Goal: Book appointment/travel/reservation

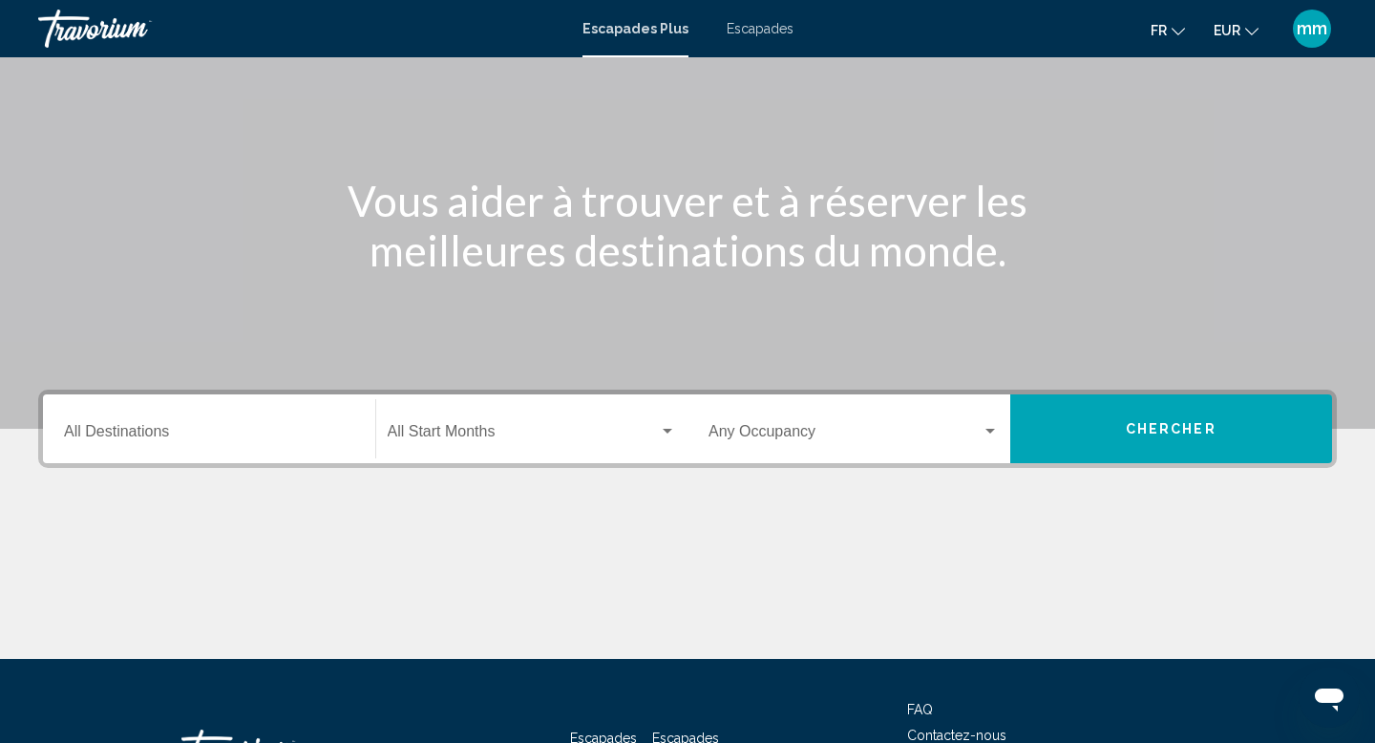
scroll to position [147, 0]
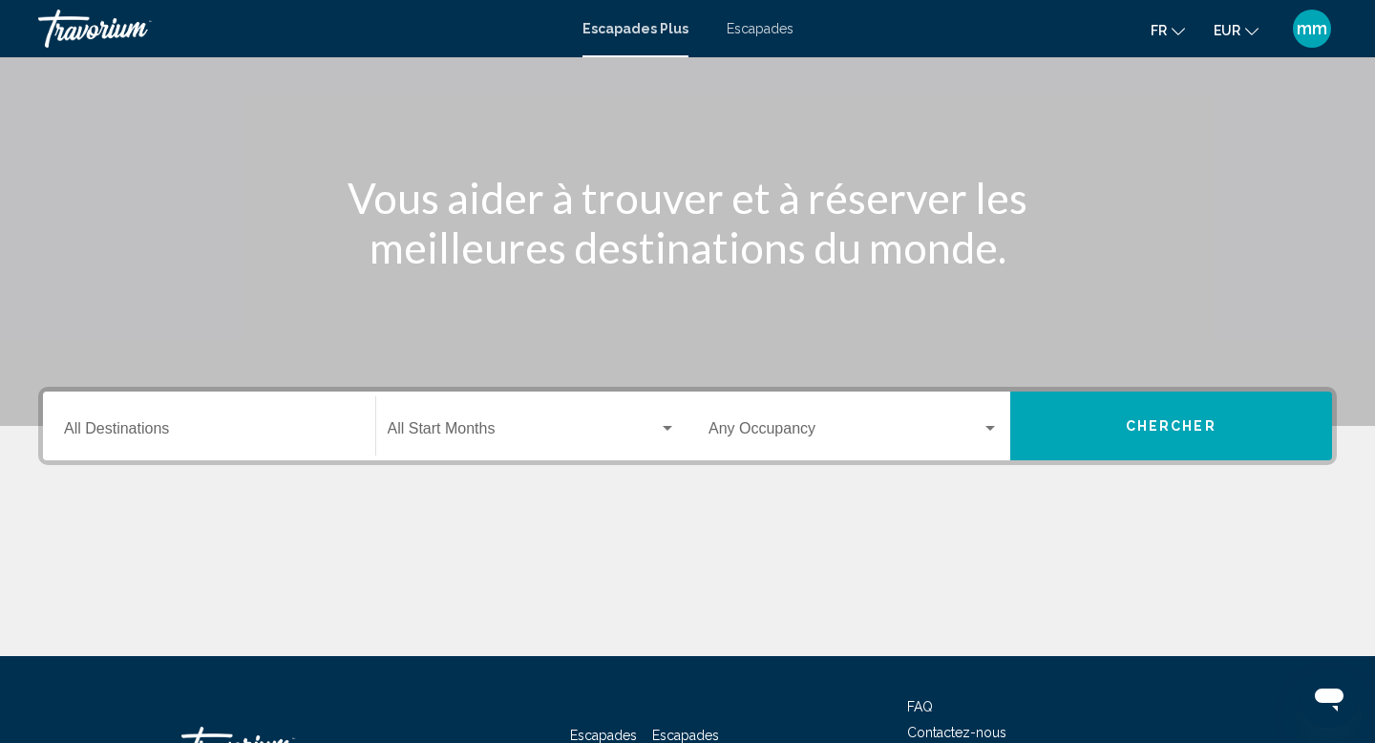
click at [119, 415] on div "Destination All Destinations" at bounding box center [209, 426] width 290 height 60
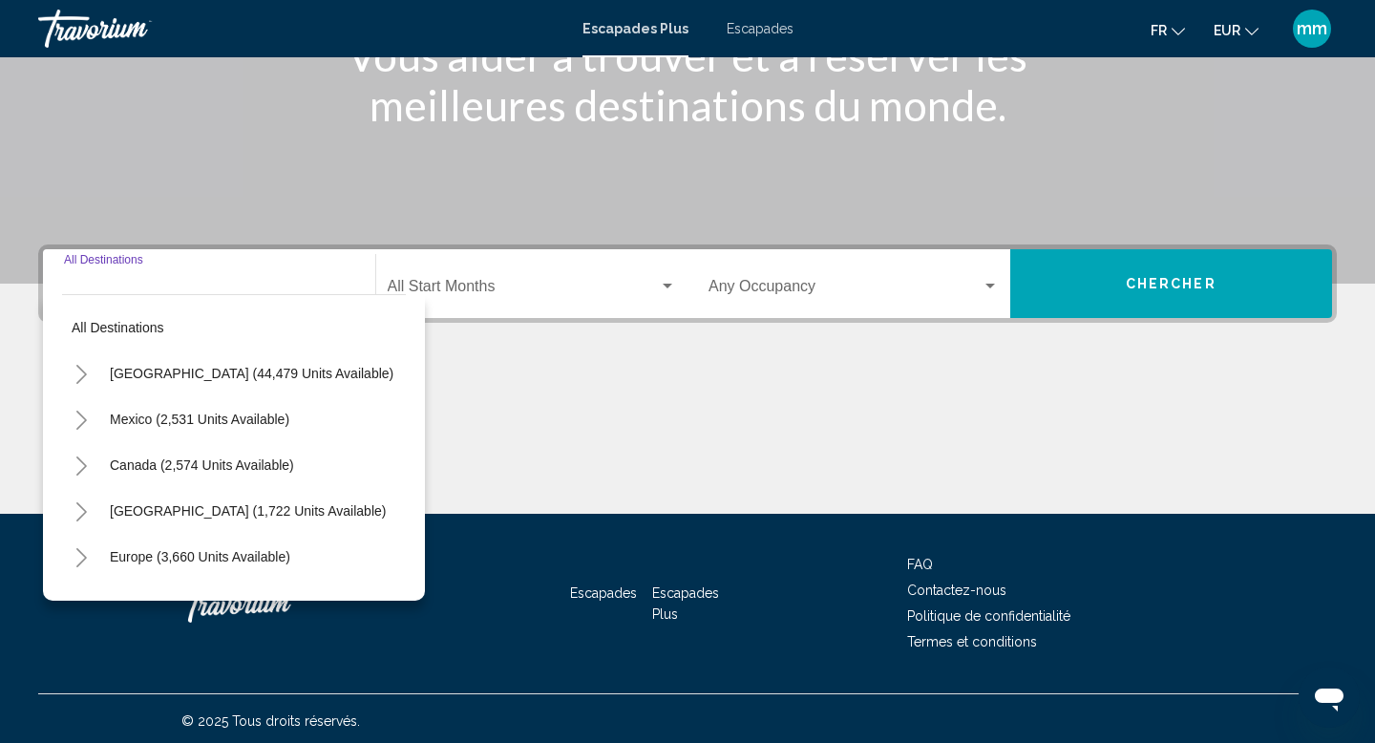
scroll to position [294, 0]
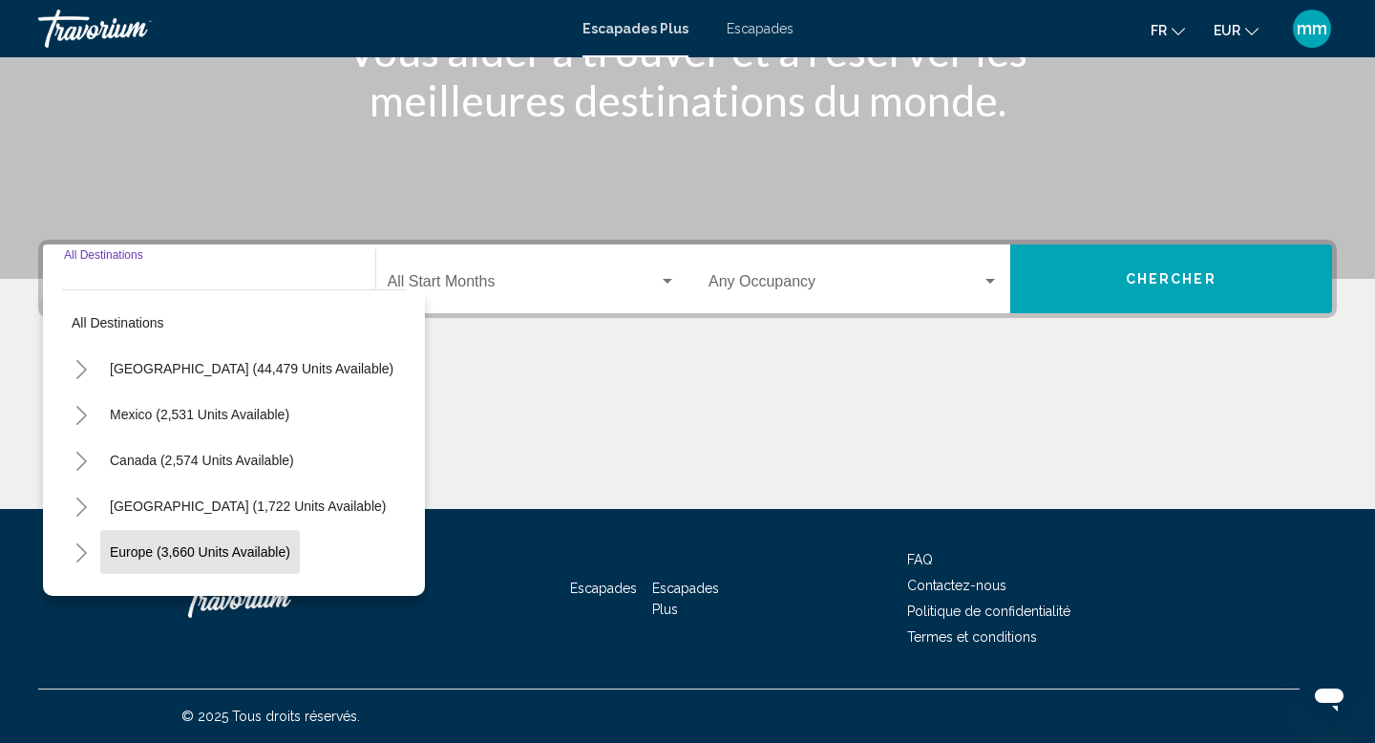
click at [133, 553] on span "Europe (3,660 units available)" at bounding box center [200, 551] width 180 height 15
type input "**********"
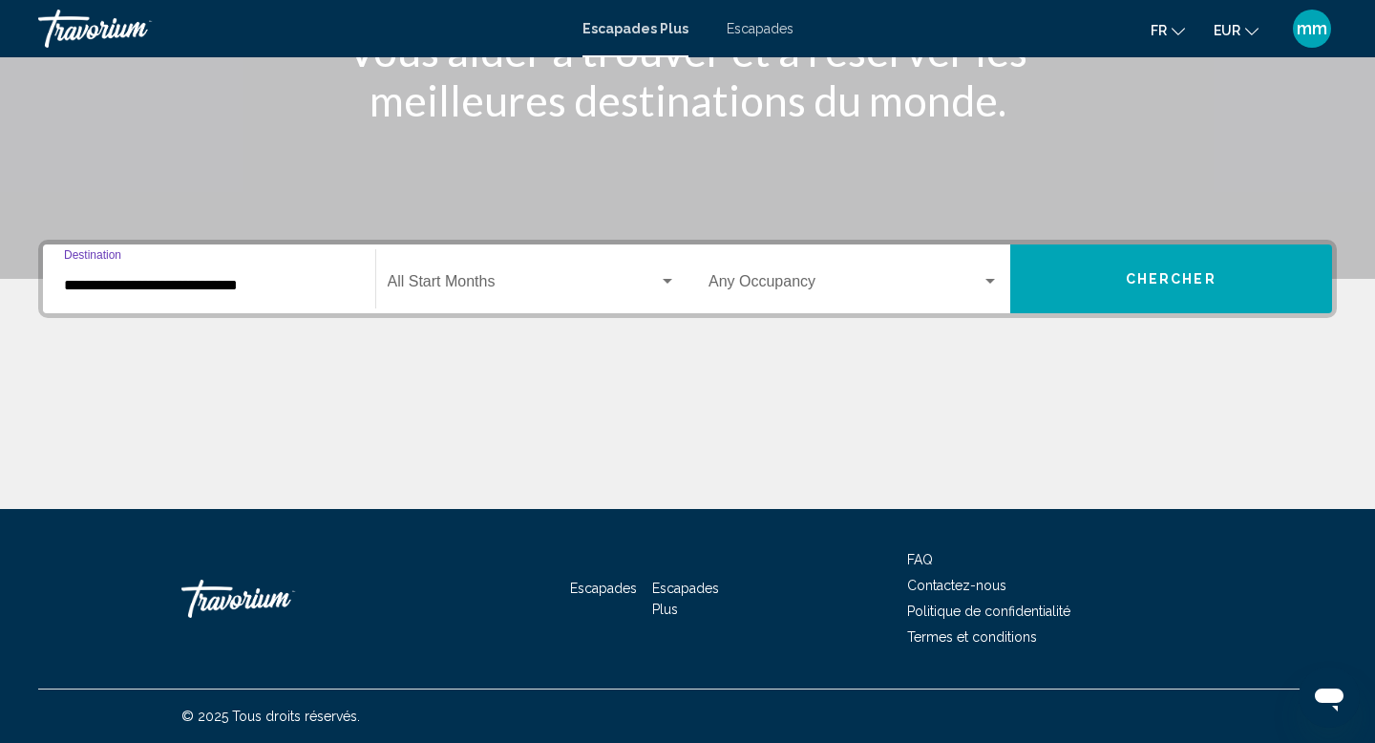
click at [526, 292] on span "Widget de recherche" at bounding box center [524, 285] width 272 height 17
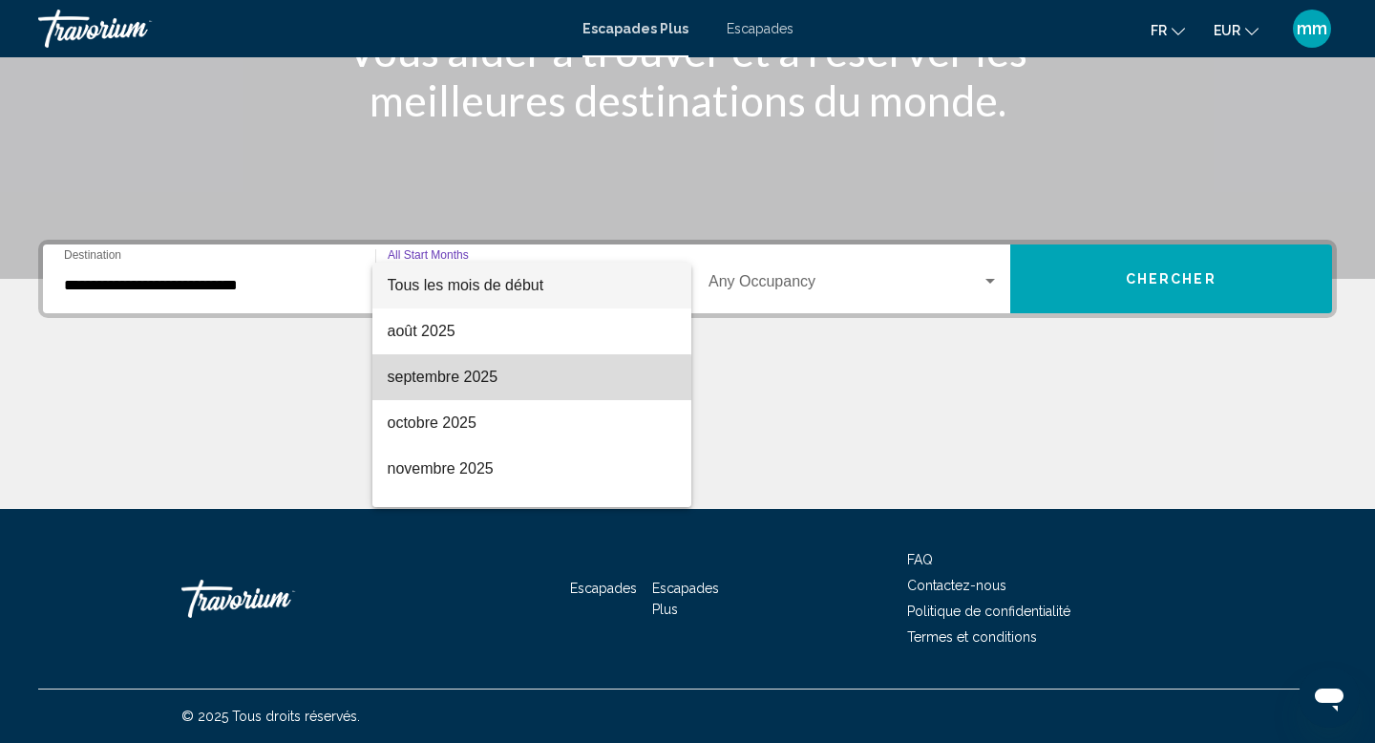
click at [498, 384] on span "septembre 2025" at bounding box center [532, 377] width 289 height 46
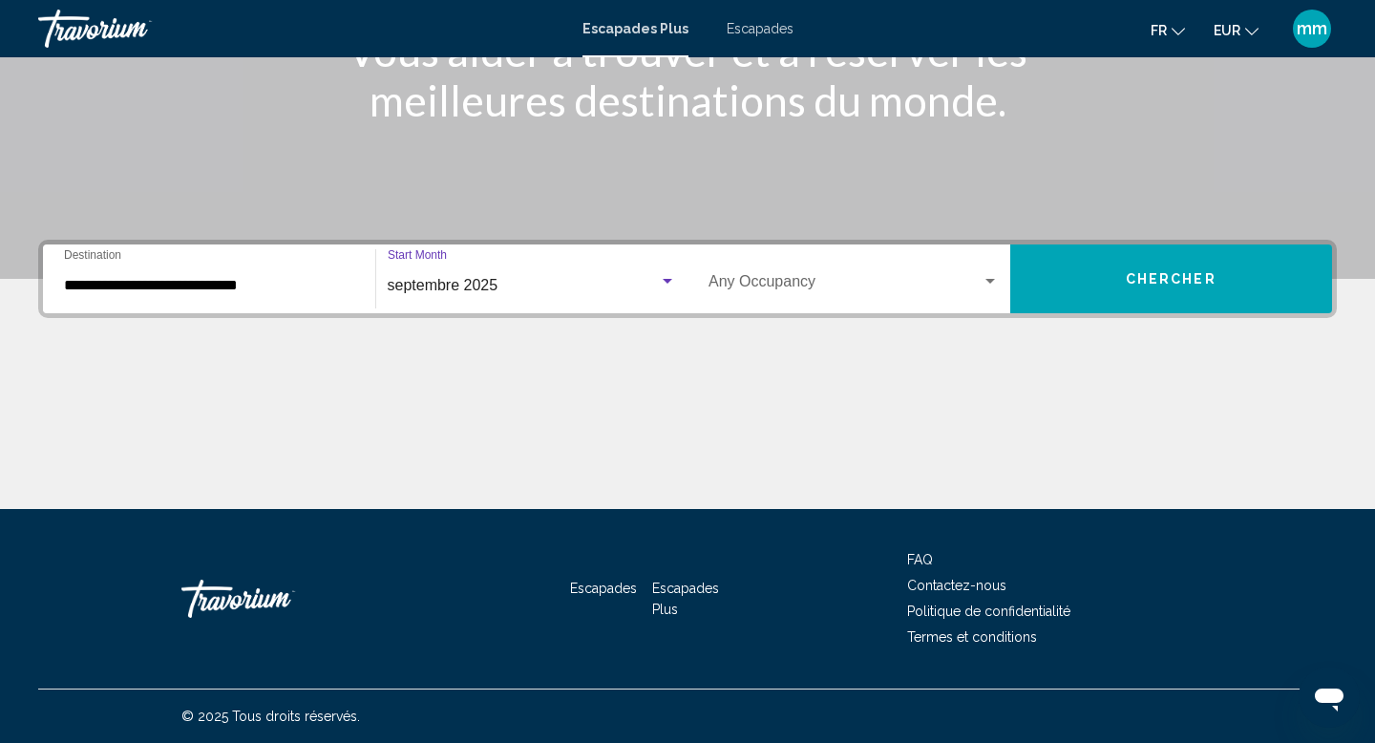
click at [1110, 288] on button "Chercher" at bounding box center [1171, 278] width 323 height 69
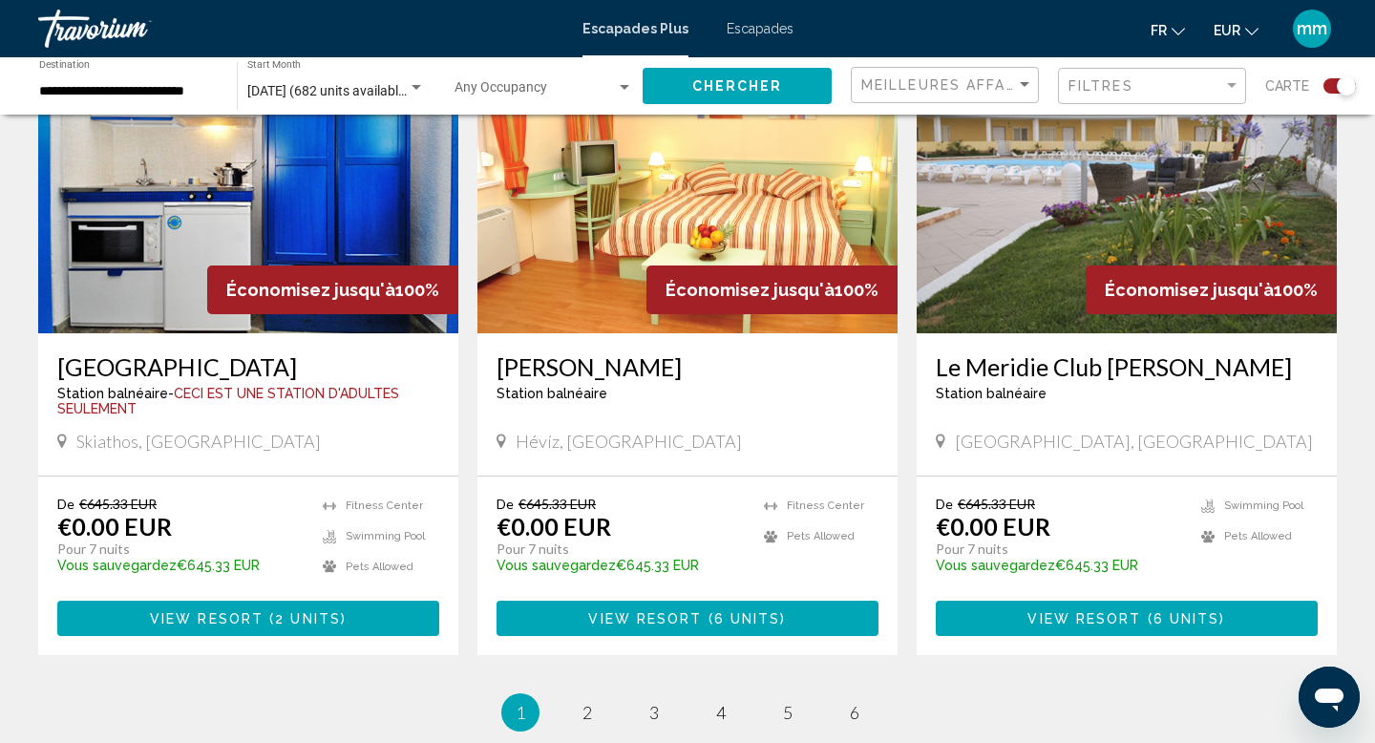
scroll to position [2804, 0]
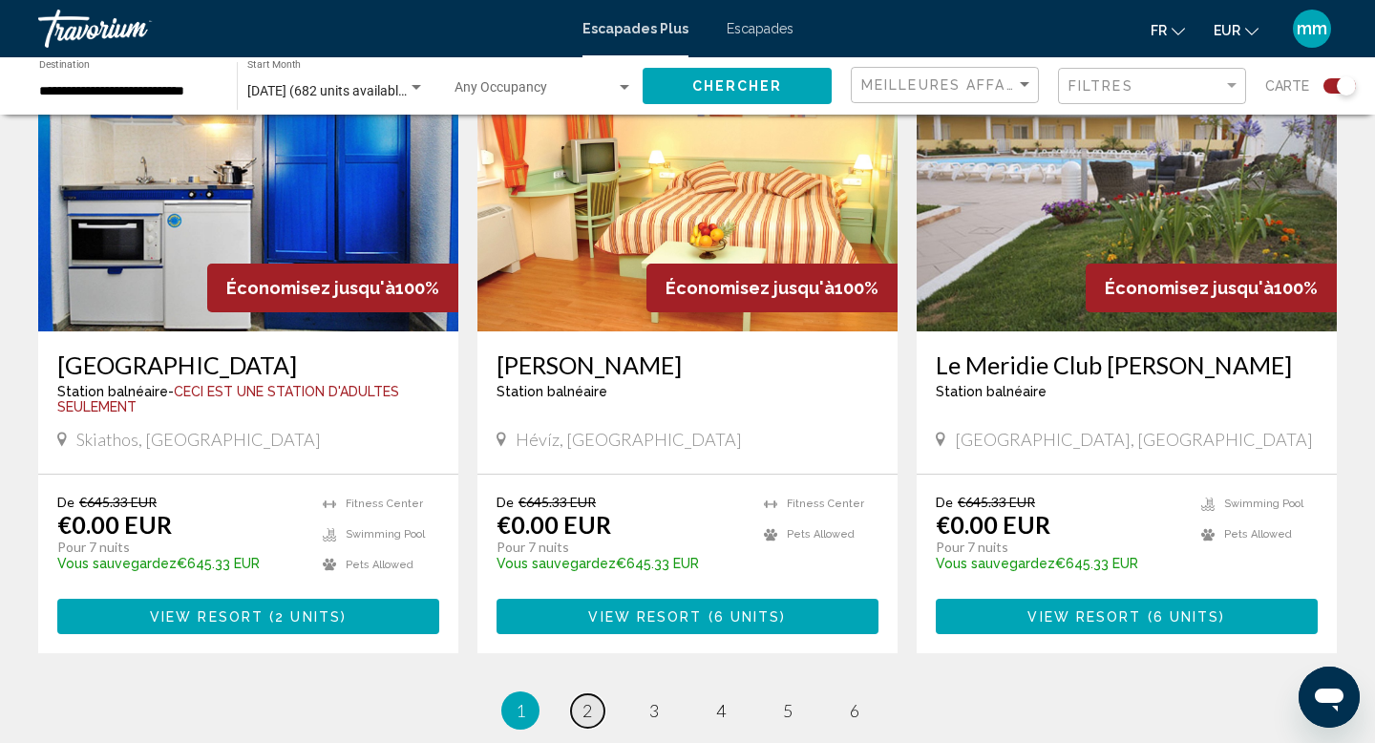
click at [586, 700] on span "2" at bounding box center [587, 710] width 10 height 21
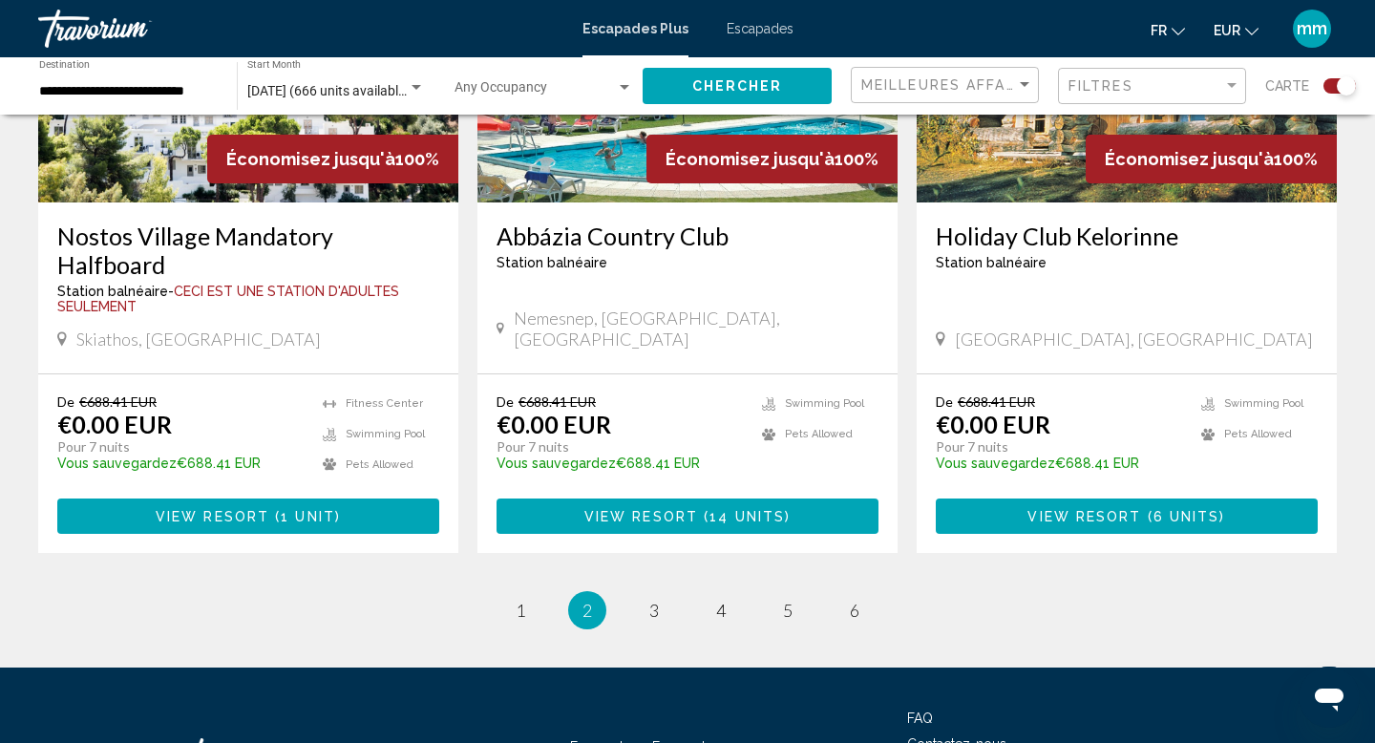
scroll to position [2911, 0]
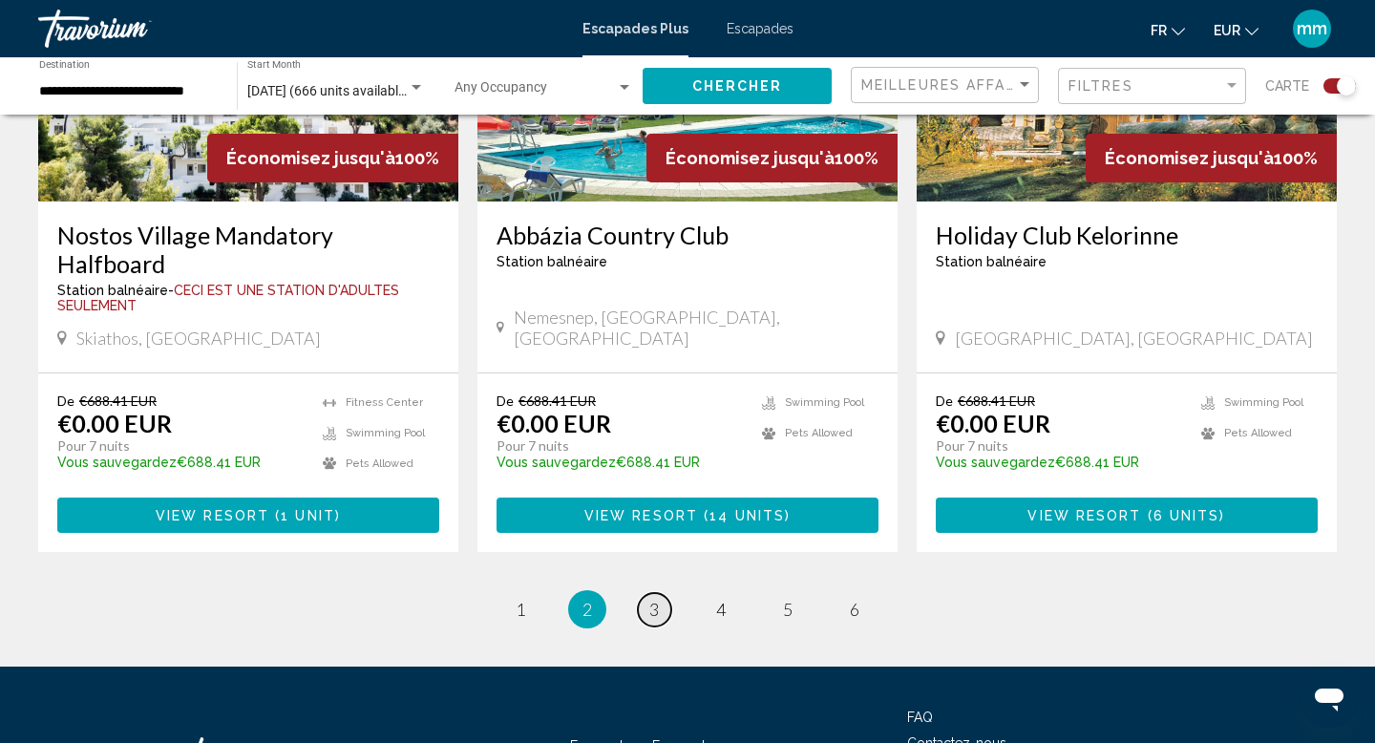
click at [653, 599] on span "3" at bounding box center [654, 609] width 10 height 21
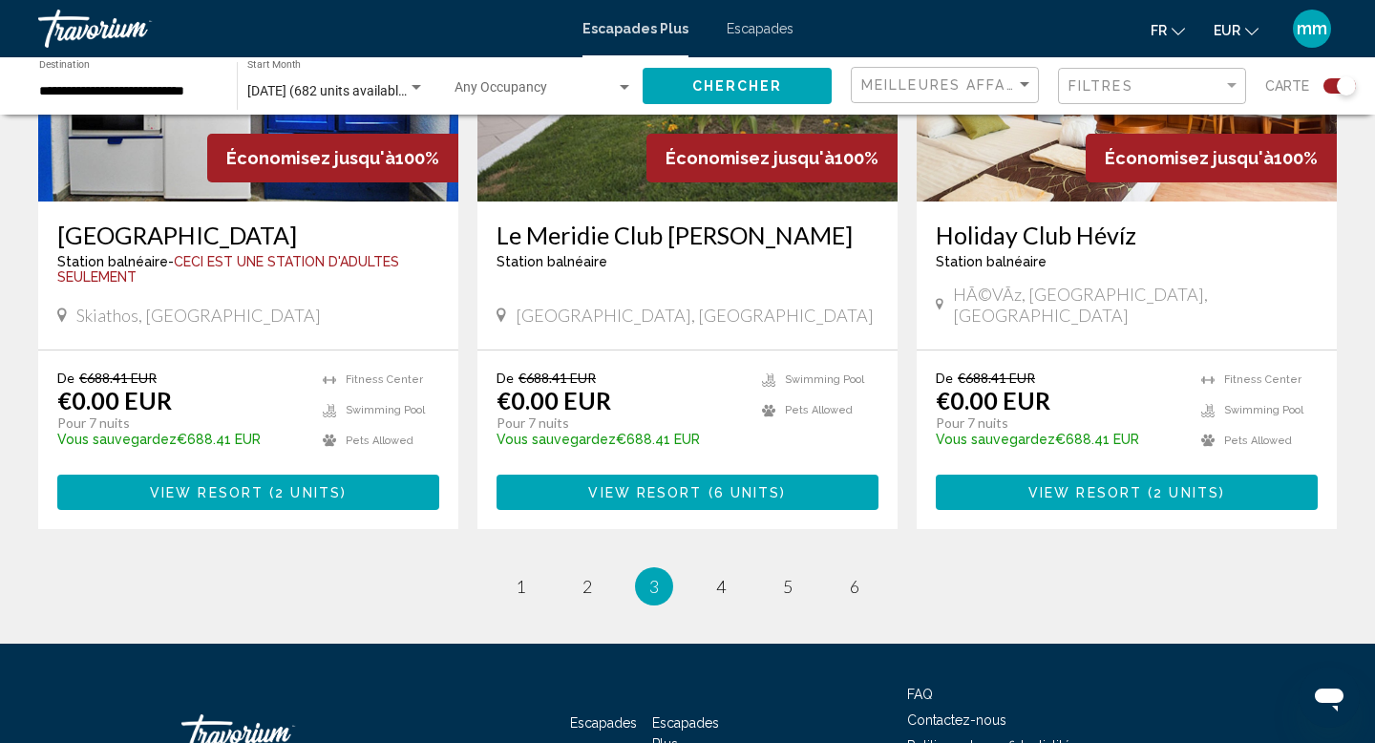
scroll to position [2935, 0]
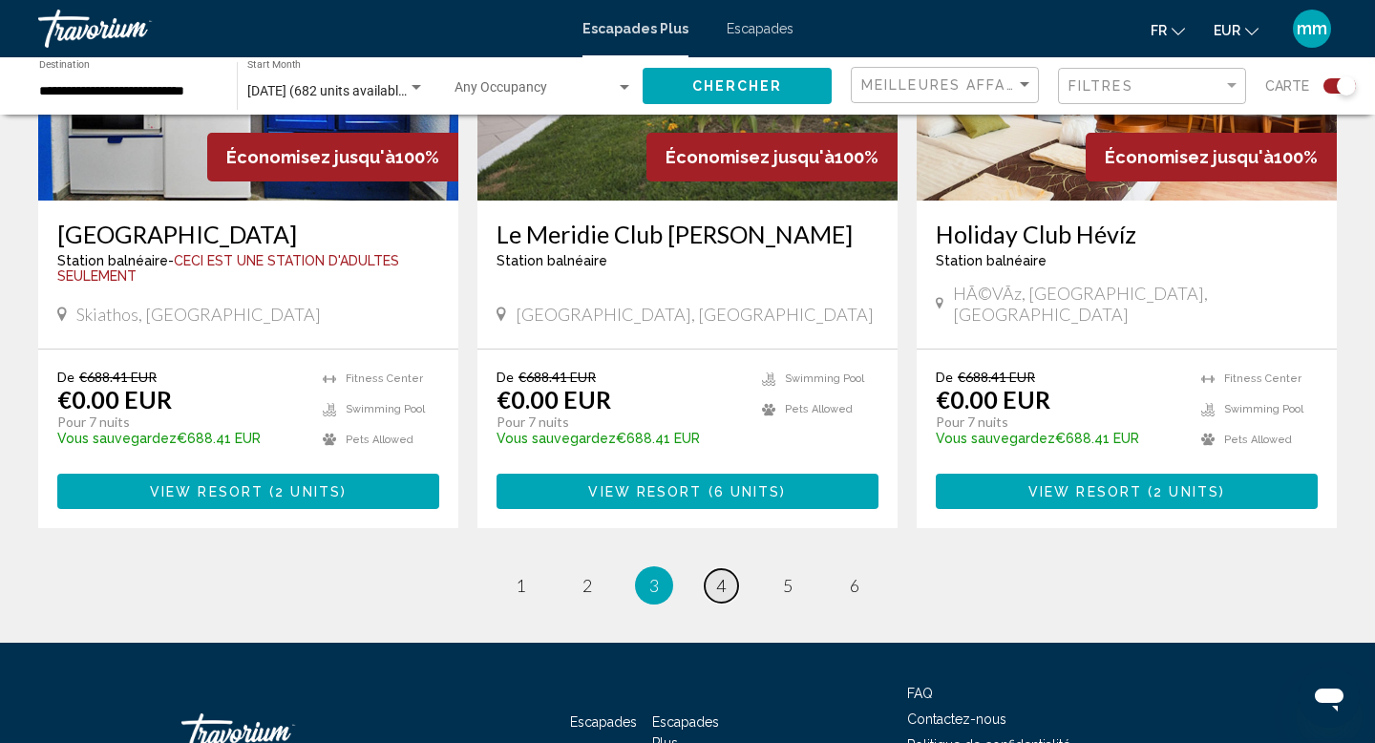
click at [726, 573] on link "page 4" at bounding box center [721, 585] width 33 height 33
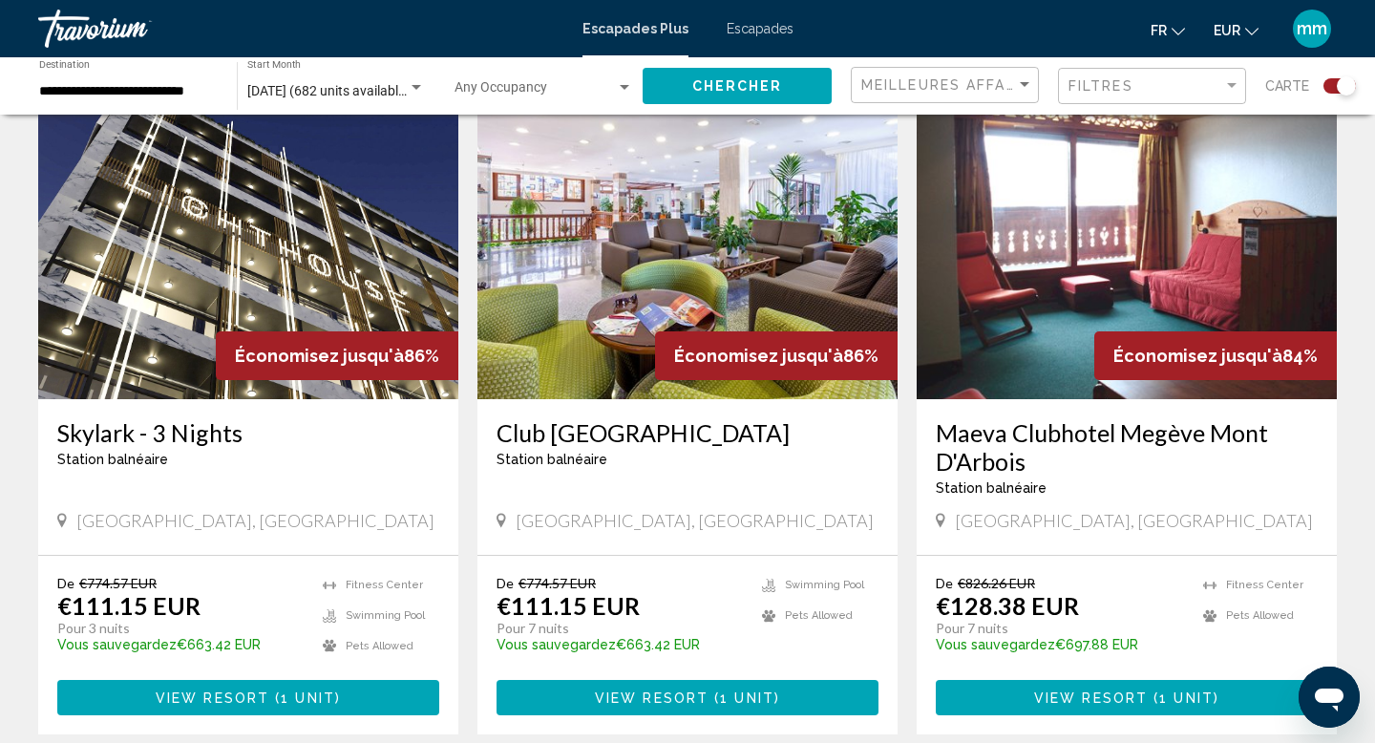
scroll to position [2670, 0]
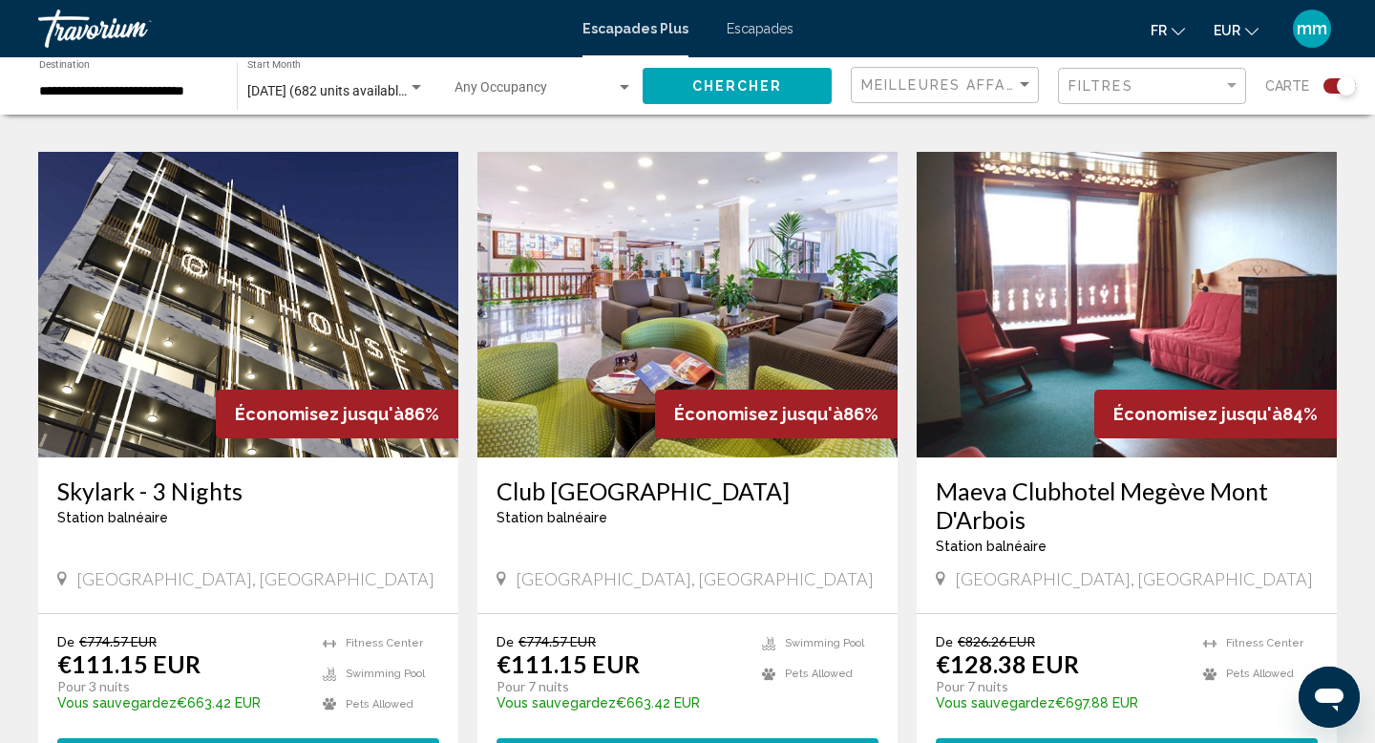
click at [1114, 188] on img "Contenu principal" at bounding box center [1126, 304] width 420 height 305
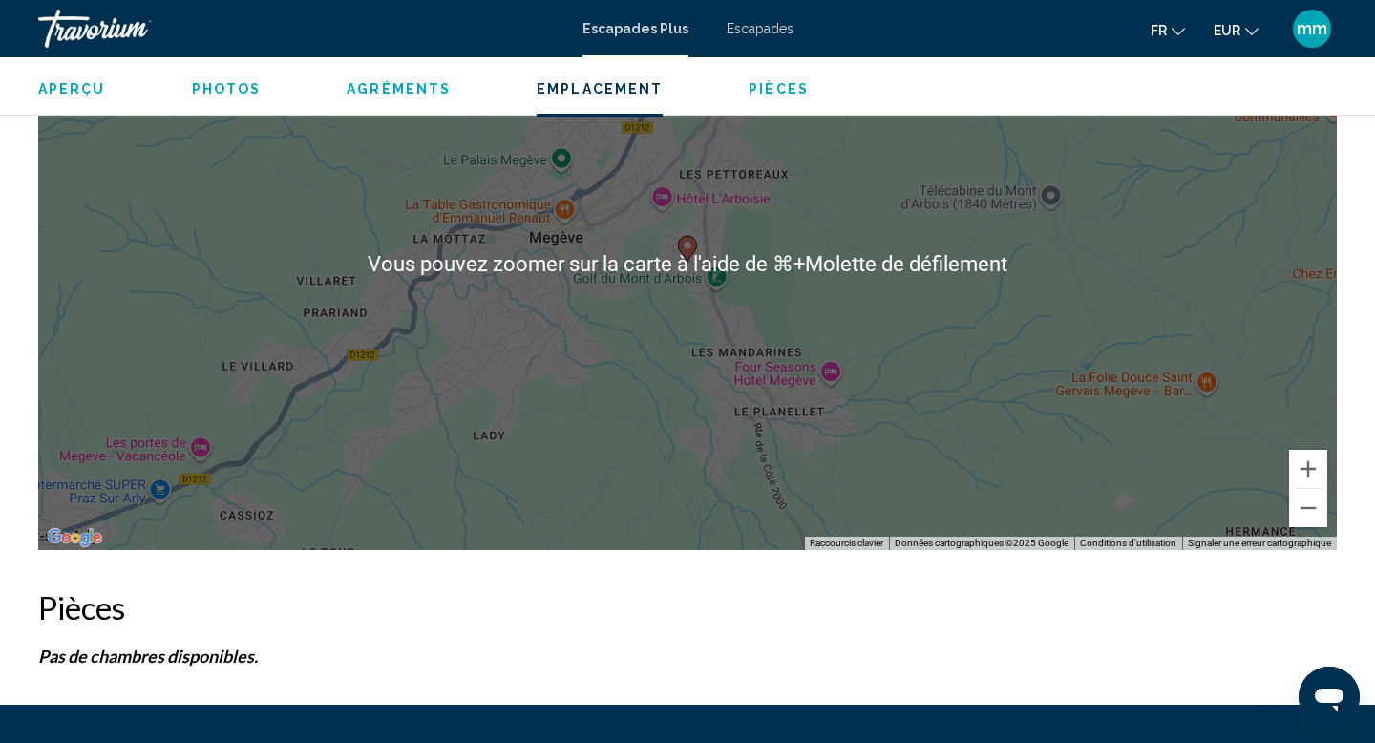
scroll to position [2800, 0]
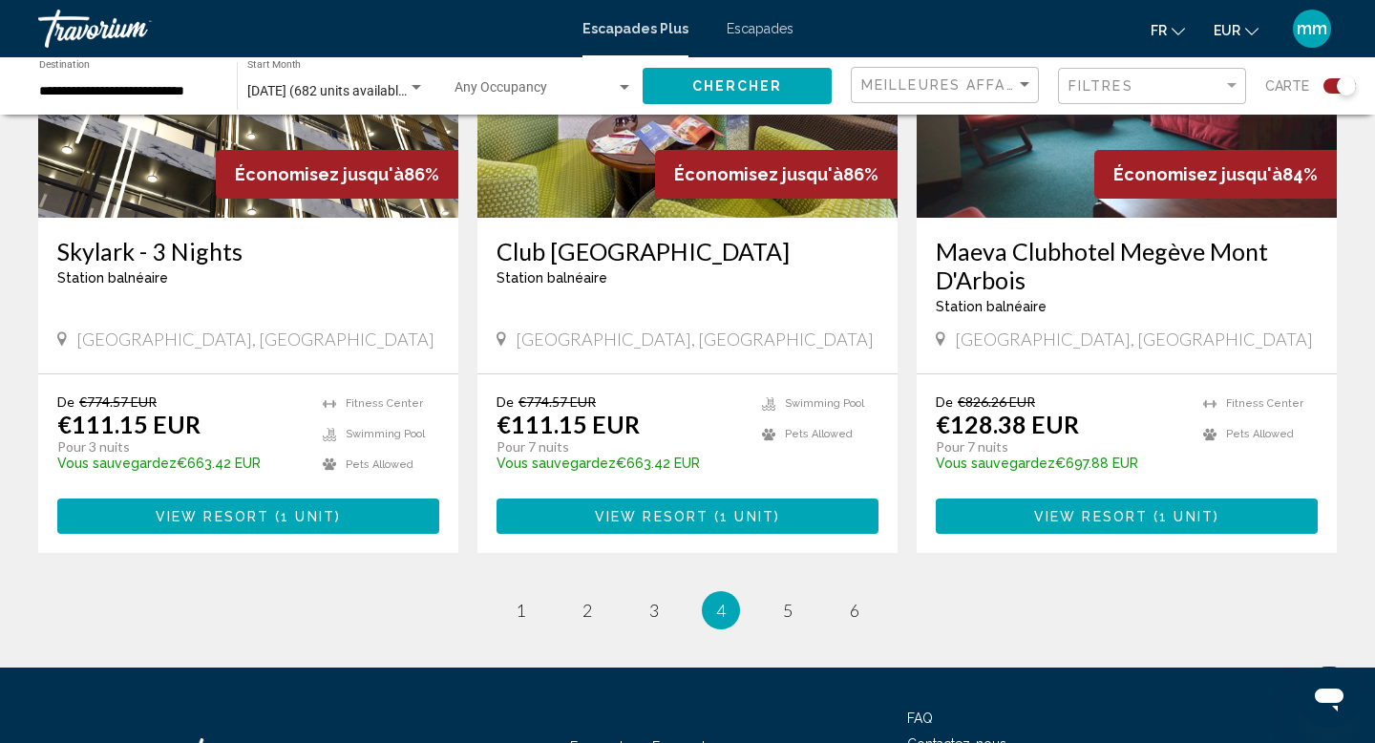
scroll to position [3017, 0]
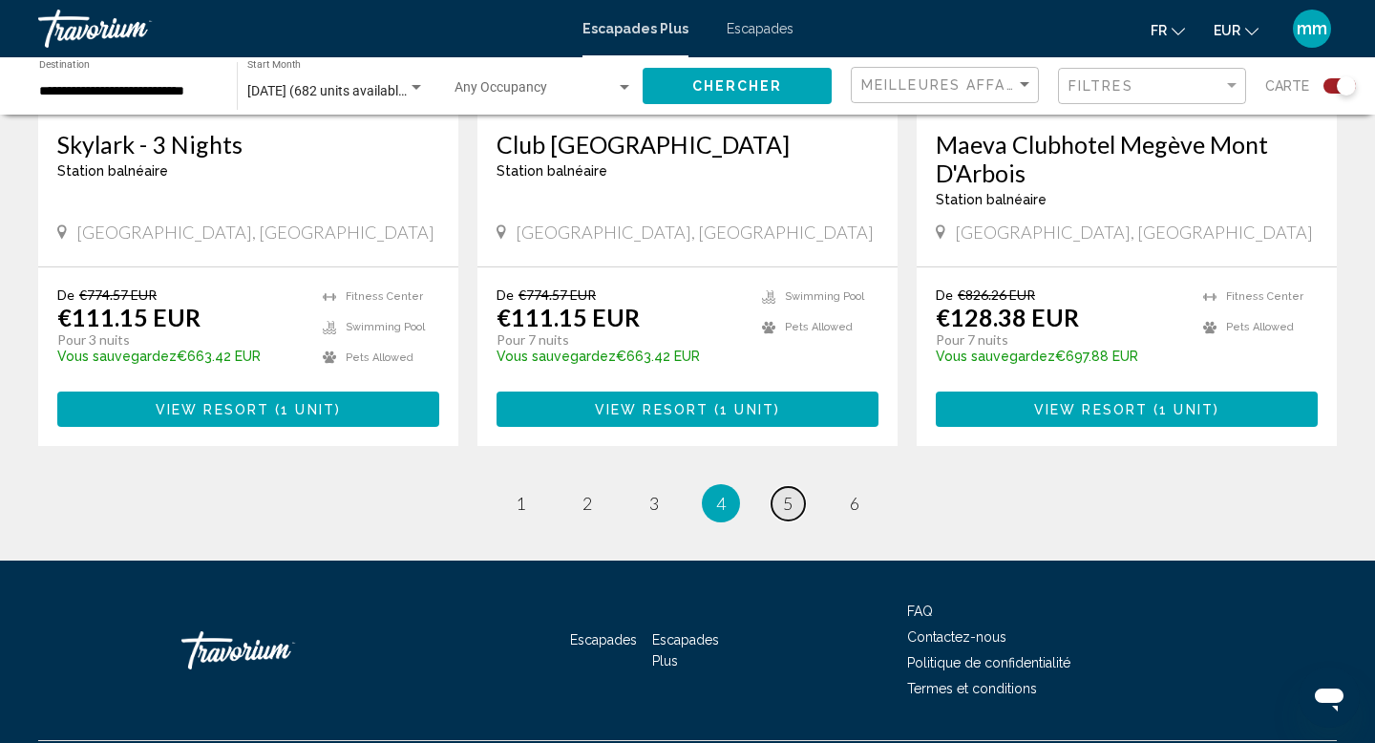
click at [781, 487] on link "page 5" at bounding box center [787, 503] width 33 height 33
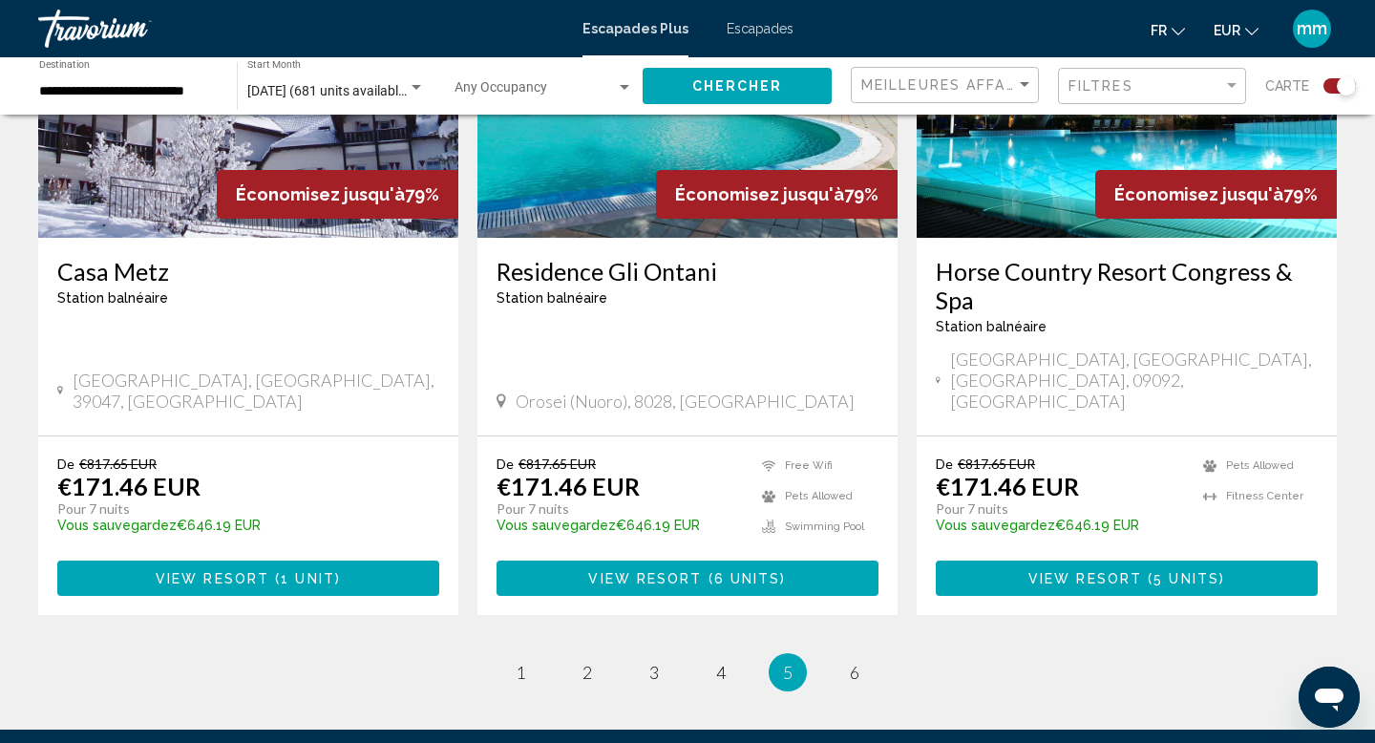
scroll to position [3013, 0]
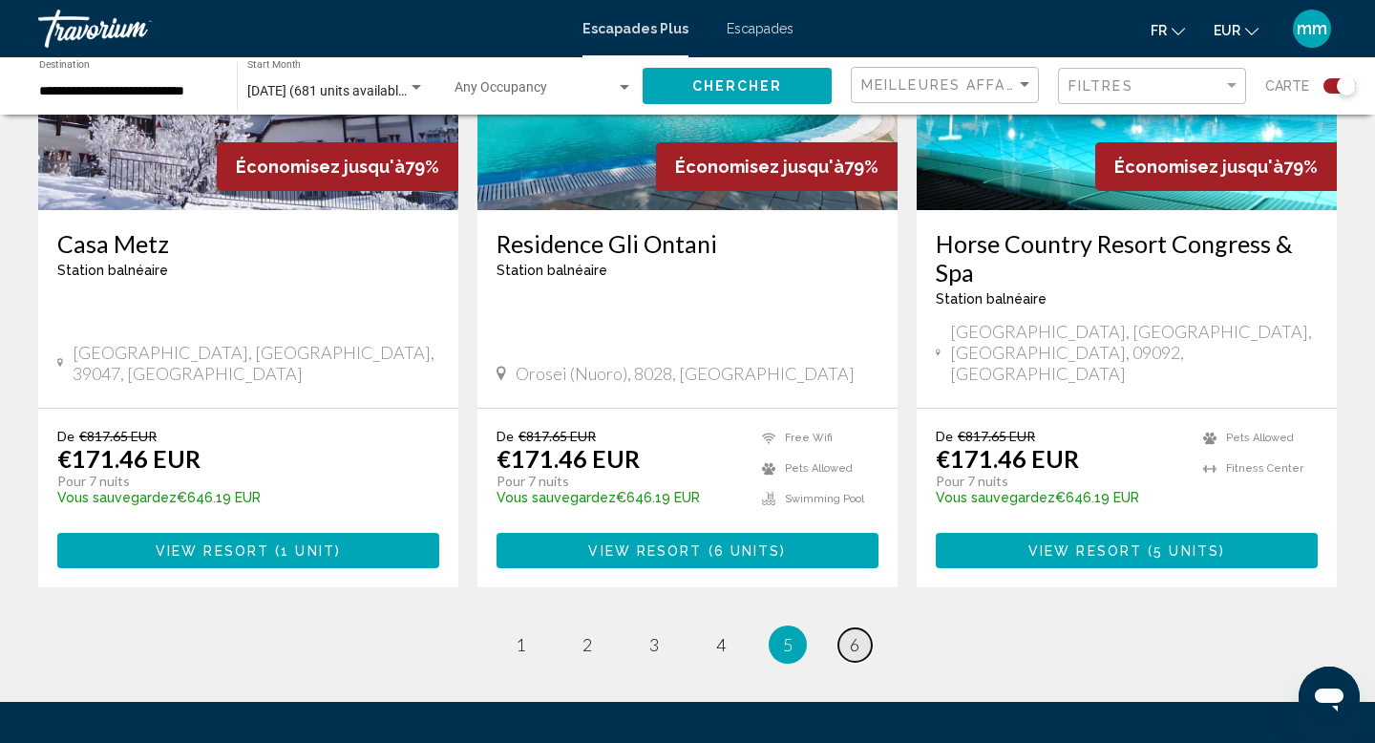
click at [857, 634] on span "6" at bounding box center [855, 644] width 10 height 21
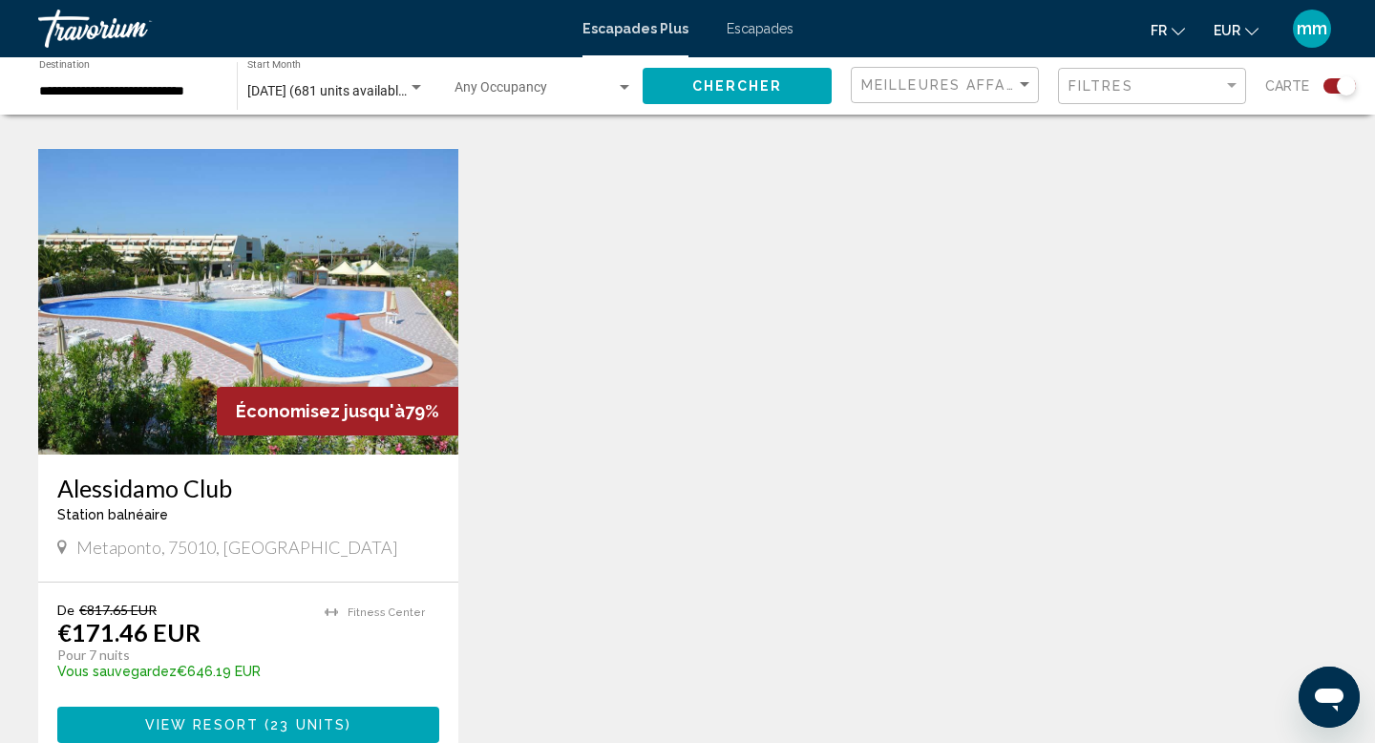
scroll to position [1319, 0]
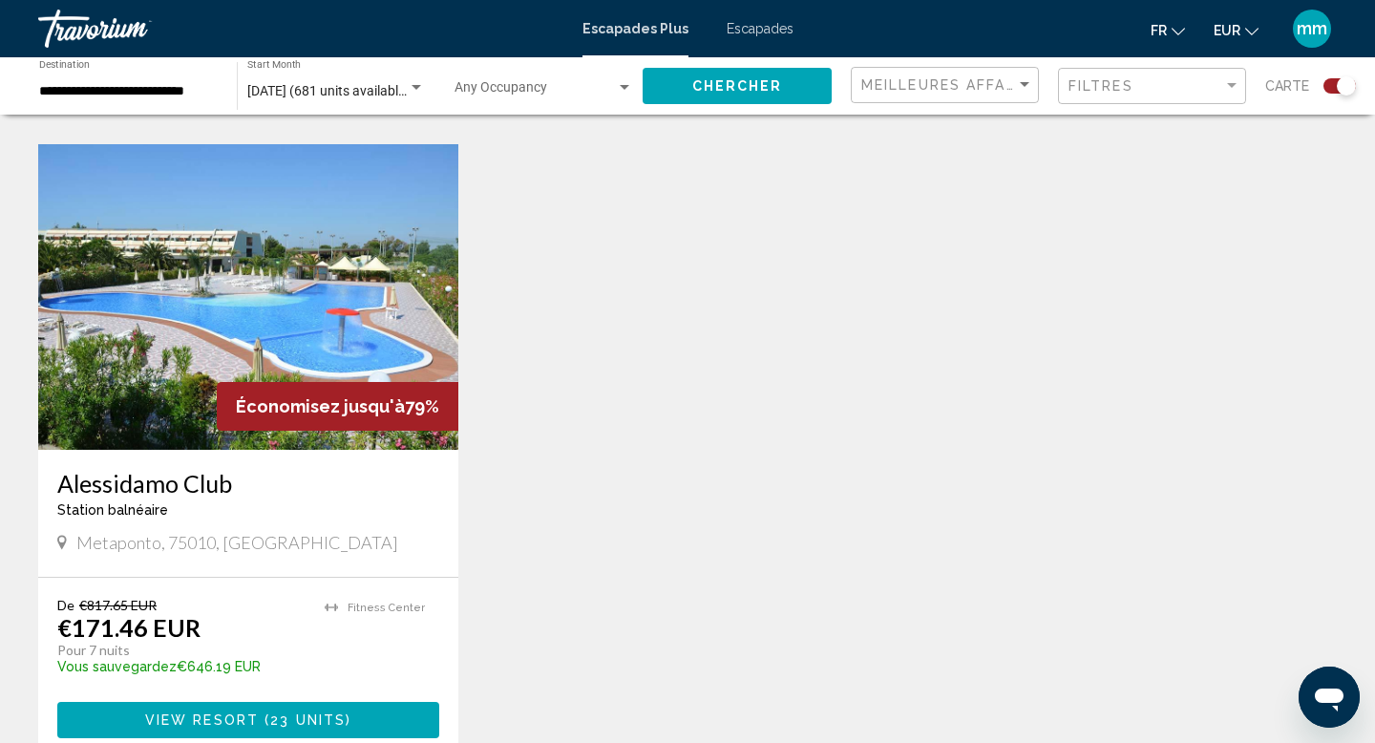
click at [243, 248] on img "Contenu principal" at bounding box center [248, 296] width 420 height 305
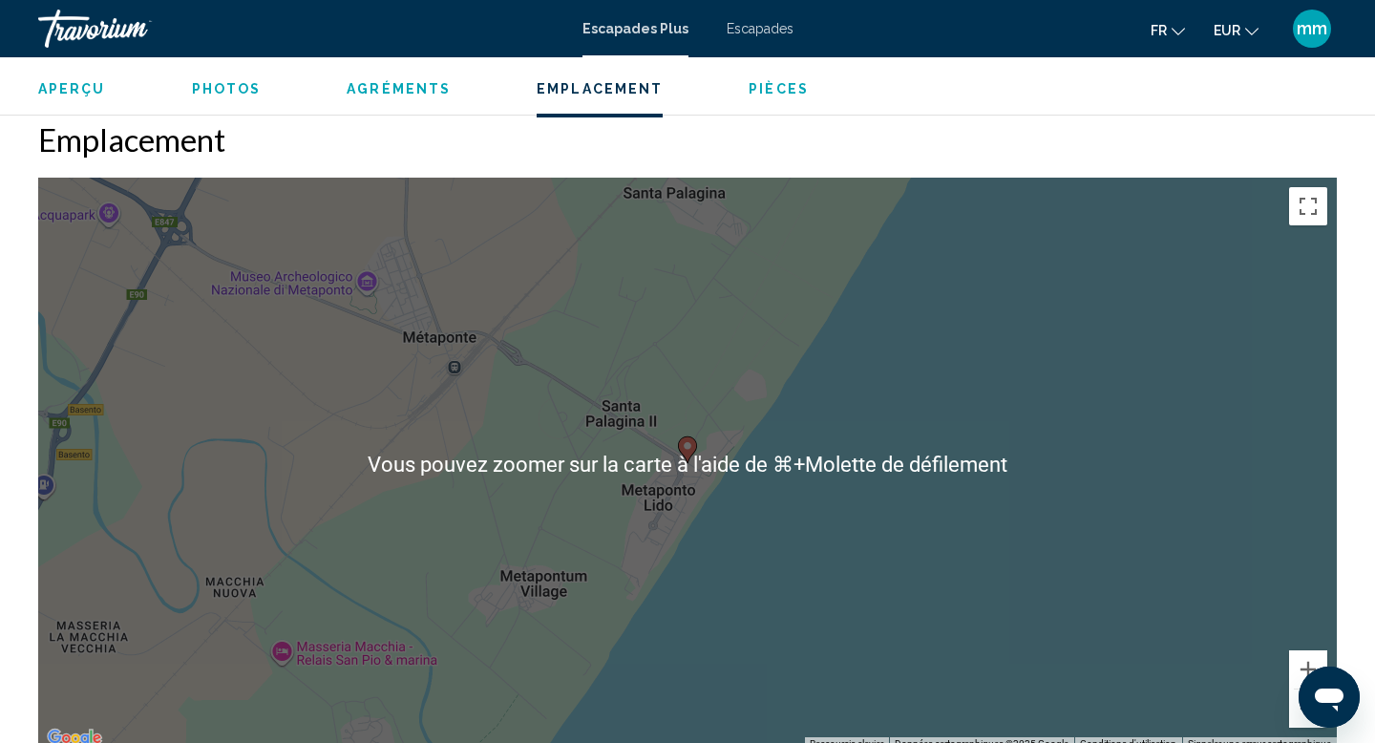
scroll to position [2362, 0]
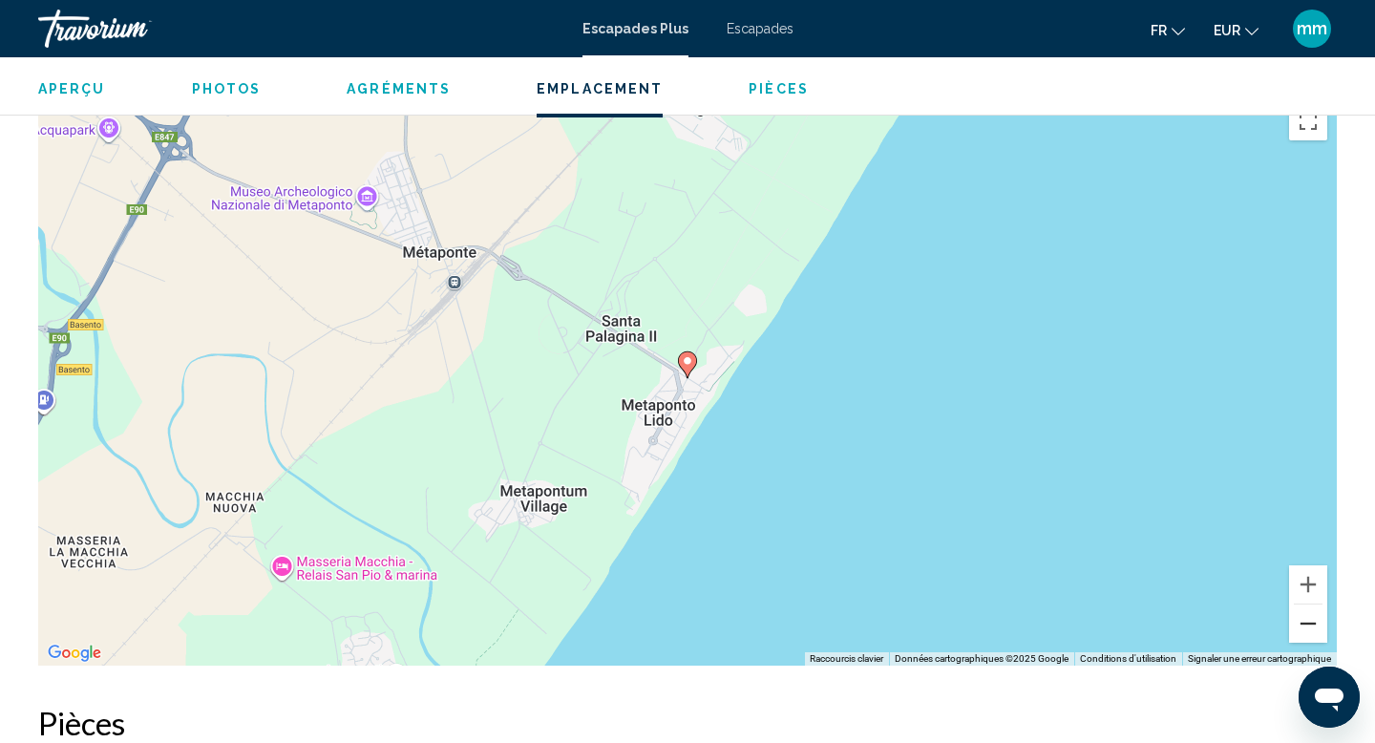
click at [1301, 618] on button "Zoom arrière" at bounding box center [1308, 623] width 38 height 38
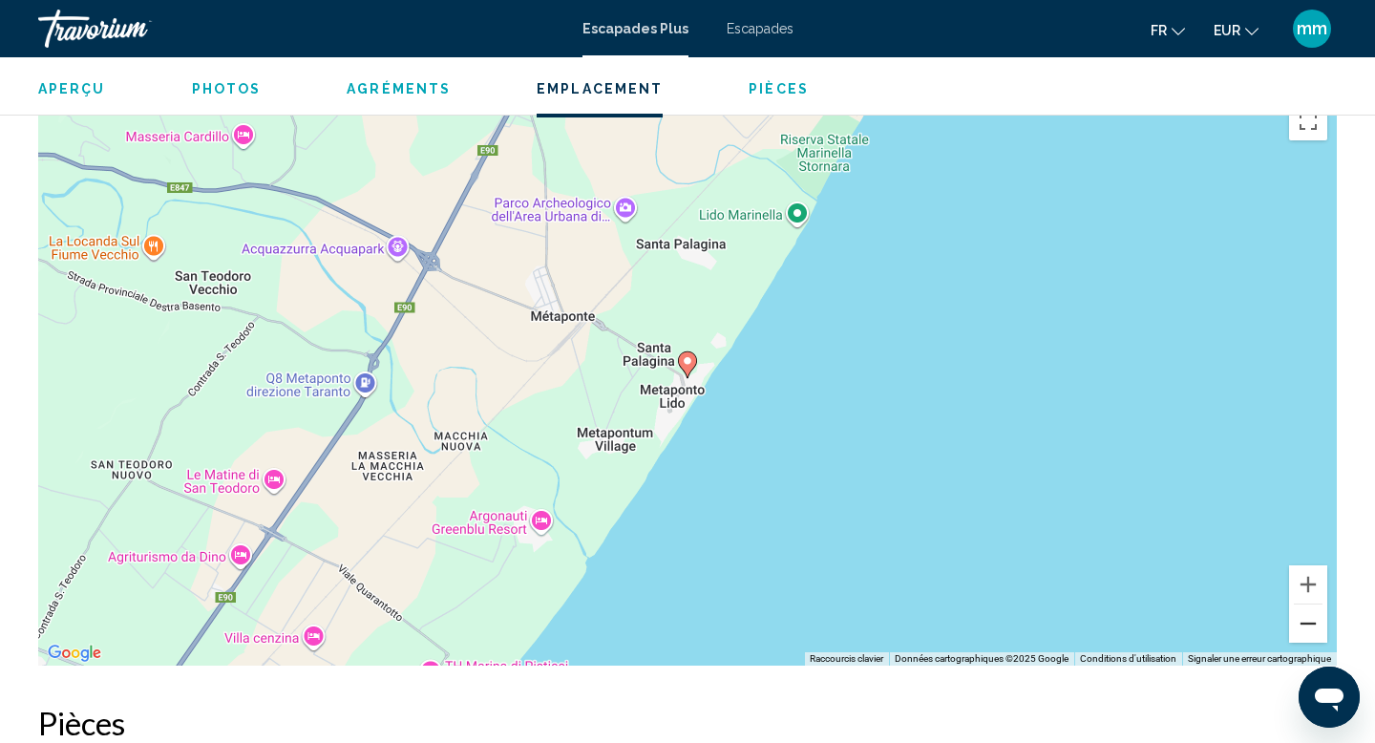
click at [1301, 618] on button "Zoom arrière" at bounding box center [1308, 623] width 38 height 38
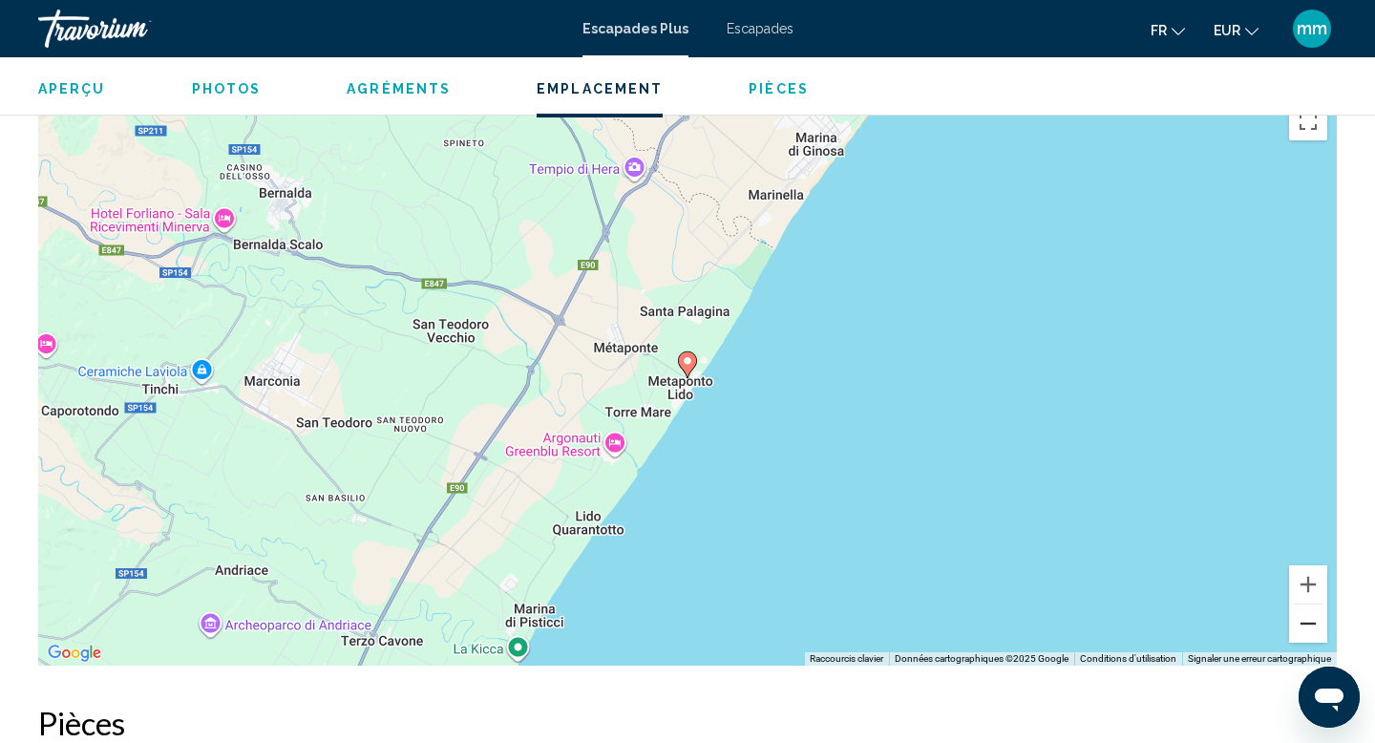
click at [1301, 618] on button "Zoom arrière" at bounding box center [1308, 623] width 38 height 38
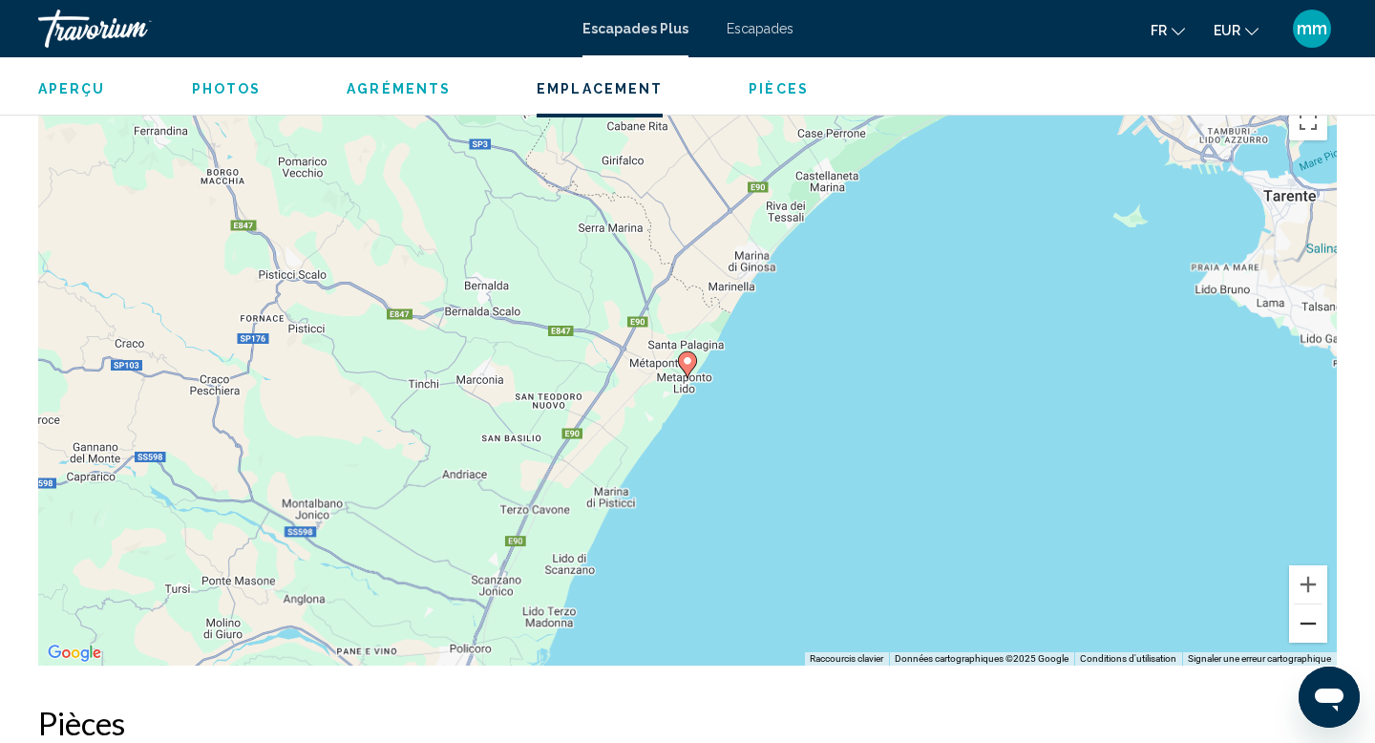
click at [1301, 618] on button "Zoom arrière" at bounding box center [1308, 623] width 38 height 38
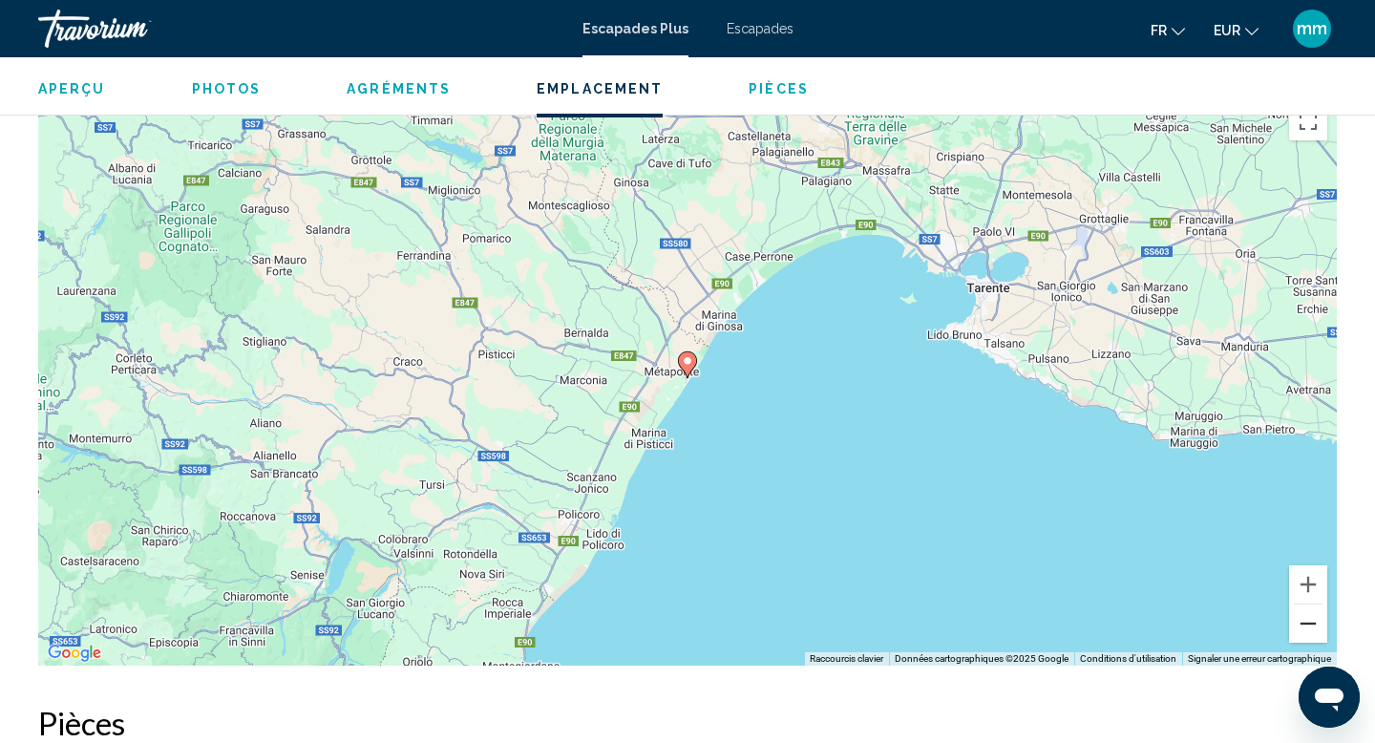
click at [1301, 618] on button "Zoom arrière" at bounding box center [1308, 623] width 38 height 38
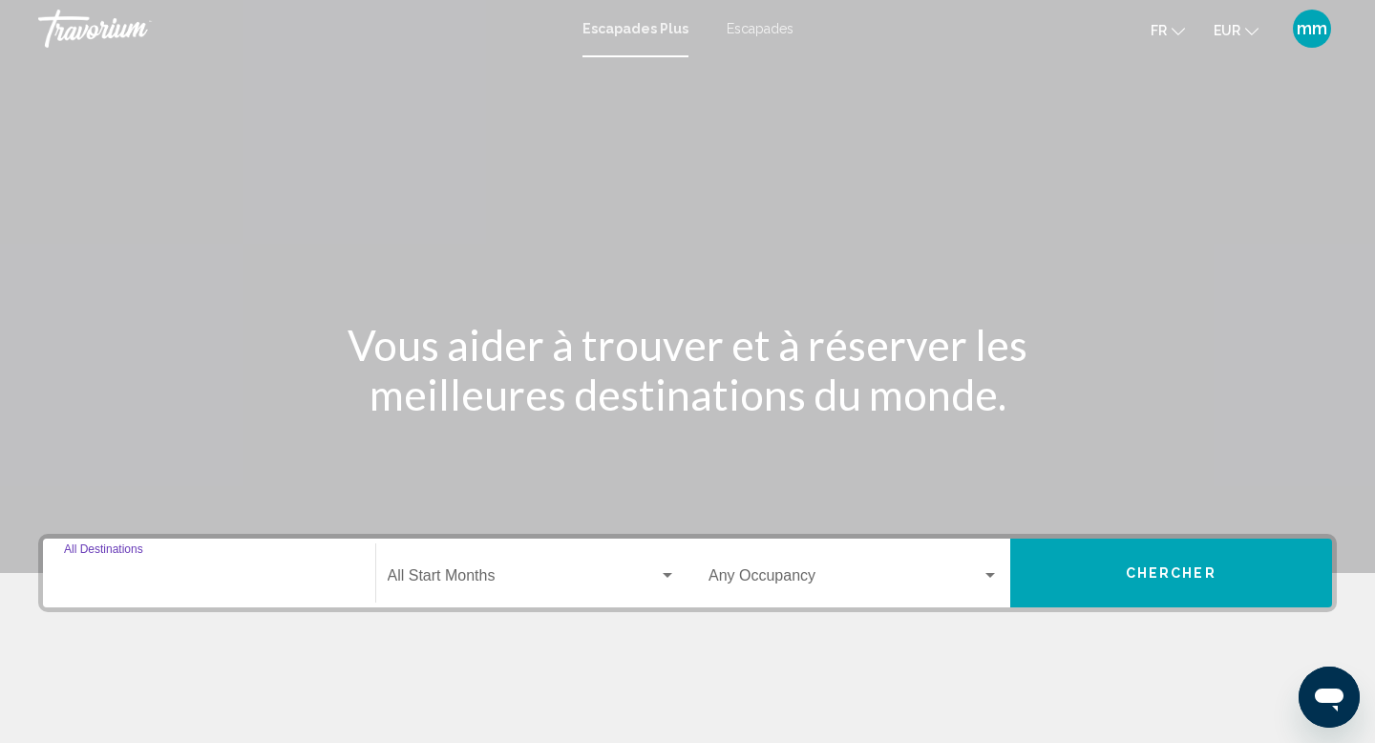
click at [144, 571] on input "Destination All Destinations" at bounding box center [209, 579] width 290 height 17
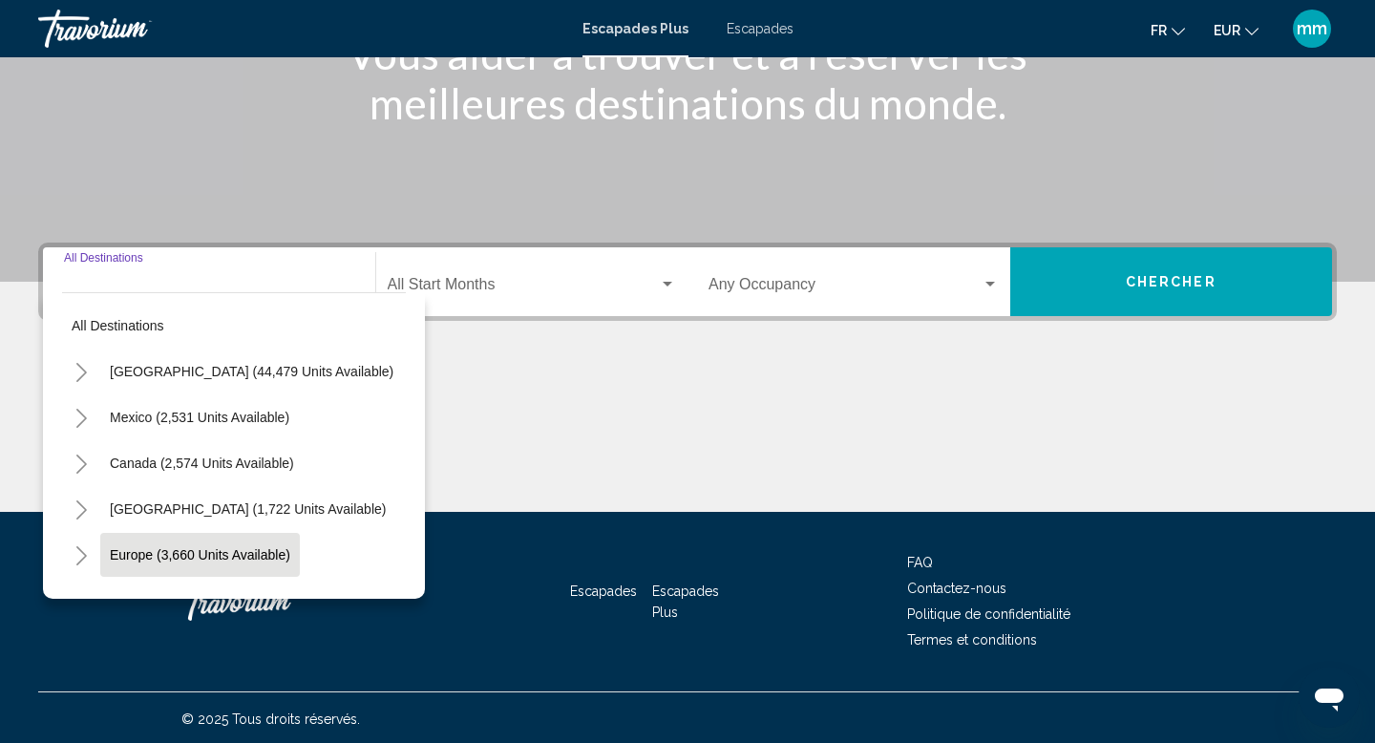
scroll to position [294, 0]
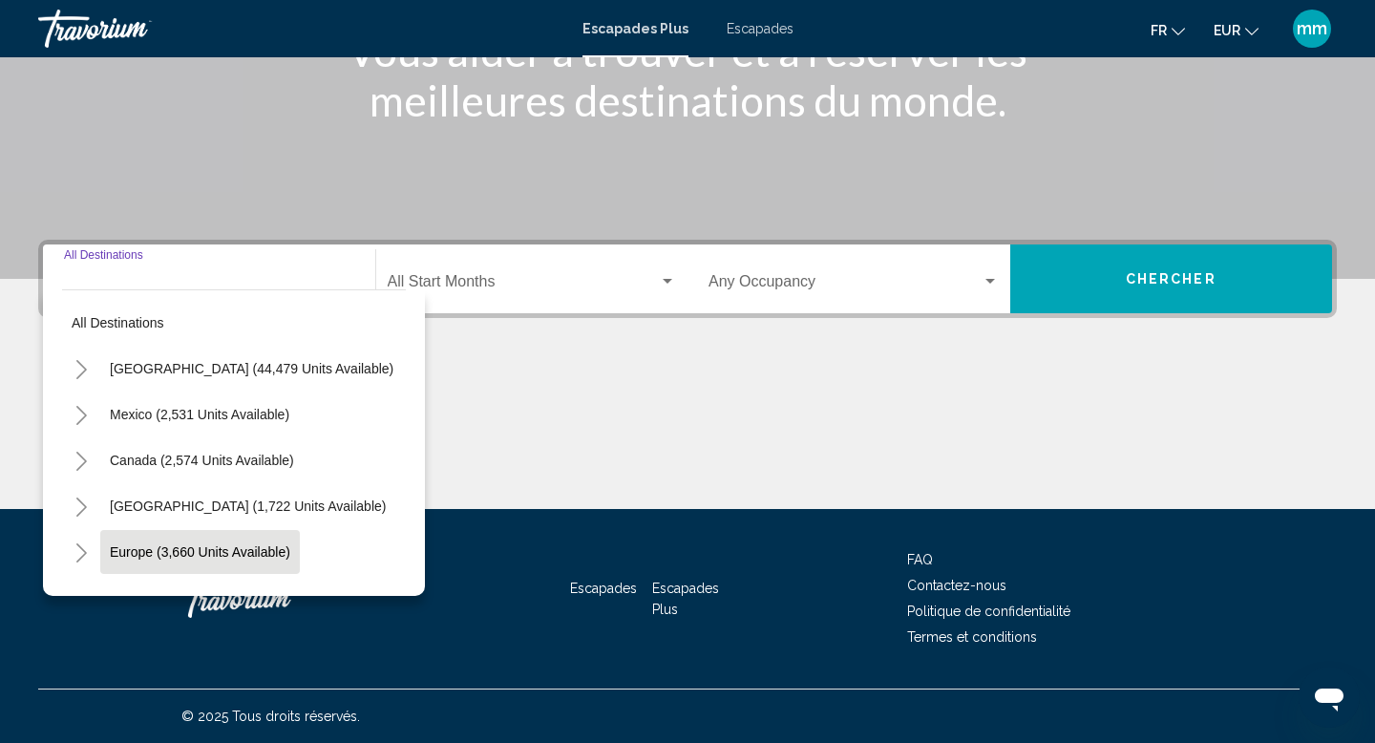
click at [151, 556] on span "Europe (3,660 units available)" at bounding box center [200, 551] width 180 height 15
type input "**********"
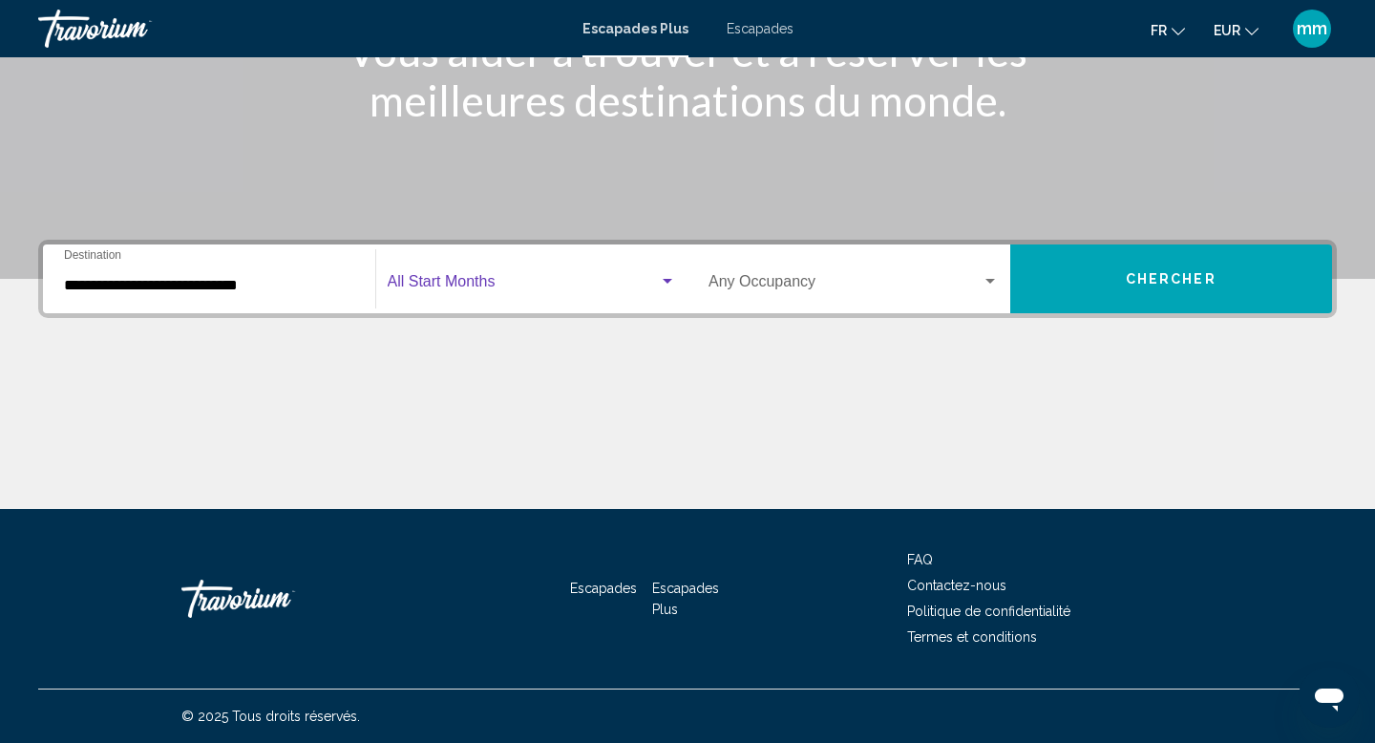
click at [469, 287] on span "Widget de recherche" at bounding box center [524, 285] width 272 height 17
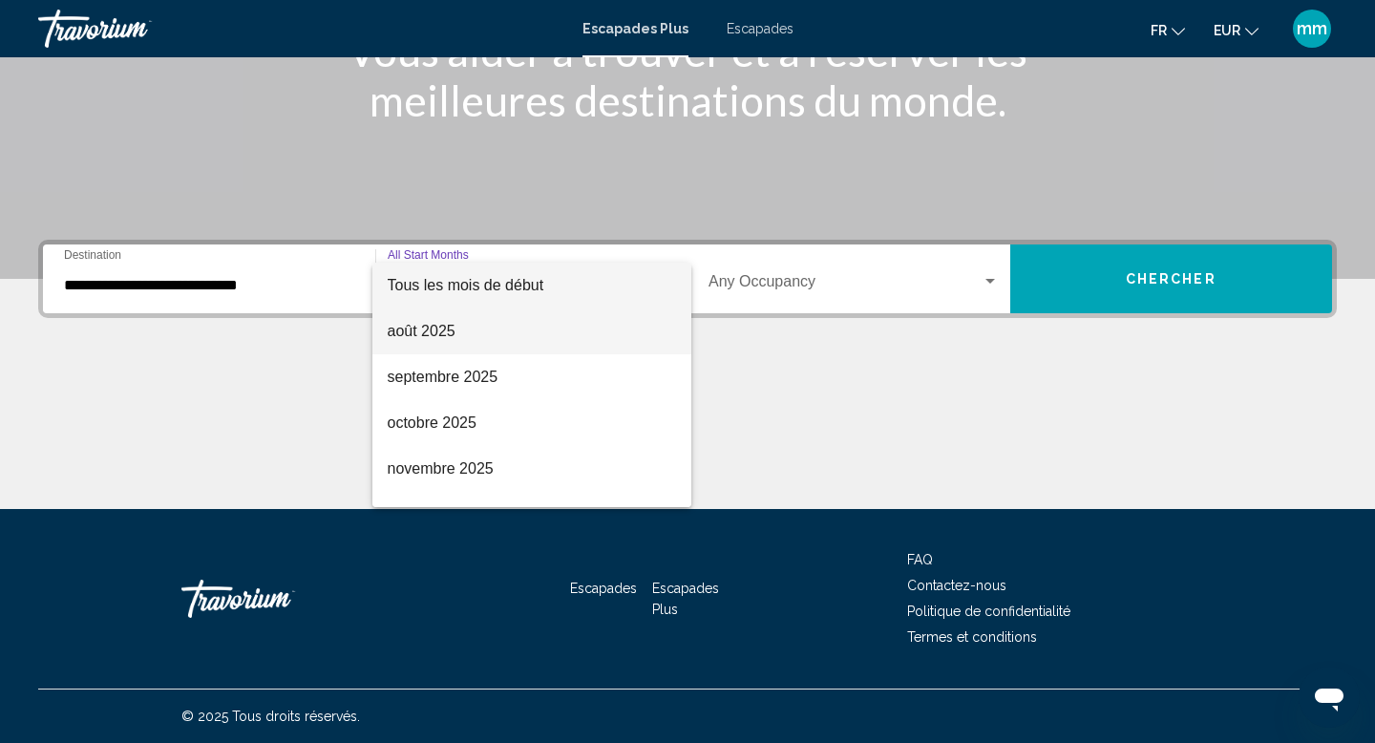
click at [469, 326] on span "août 2025" at bounding box center [532, 331] width 289 height 46
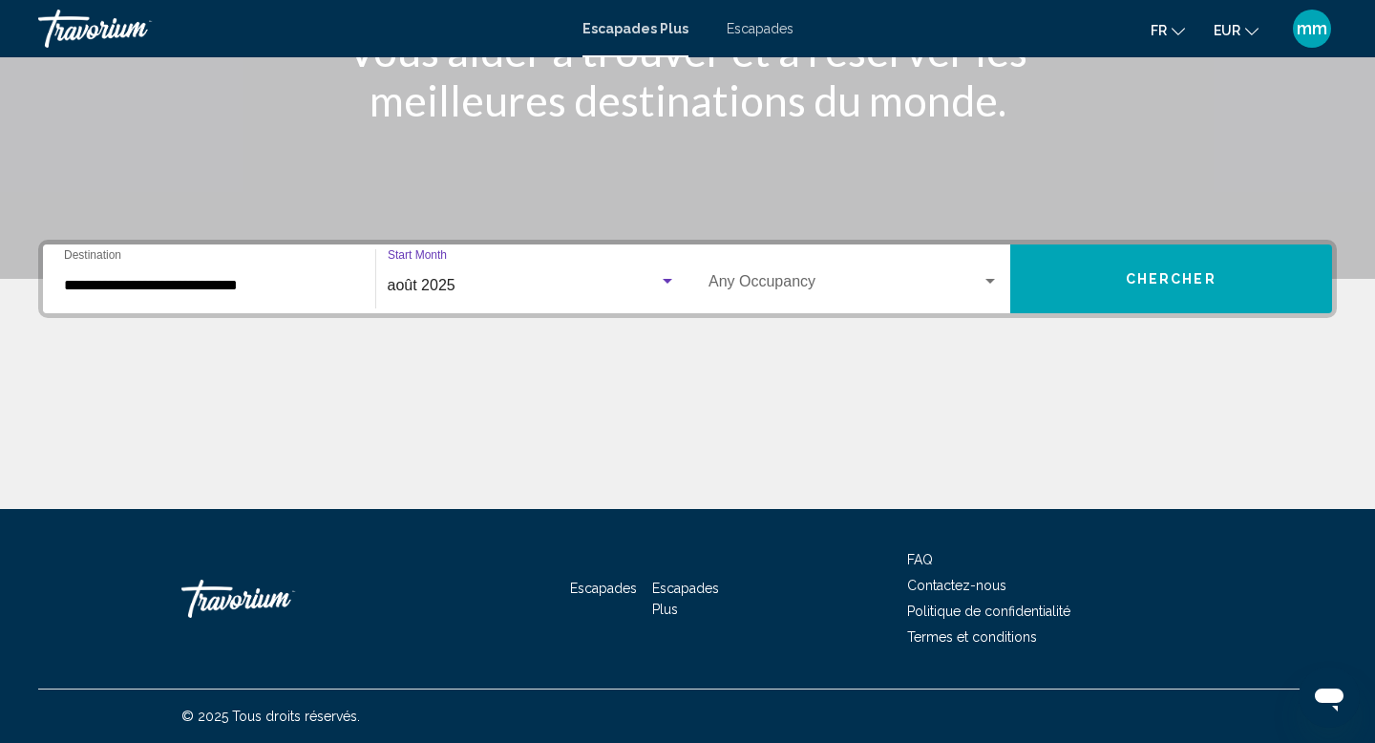
click at [1120, 277] on button "Chercher" at bounding box center [1171, 278] width 323 height 69
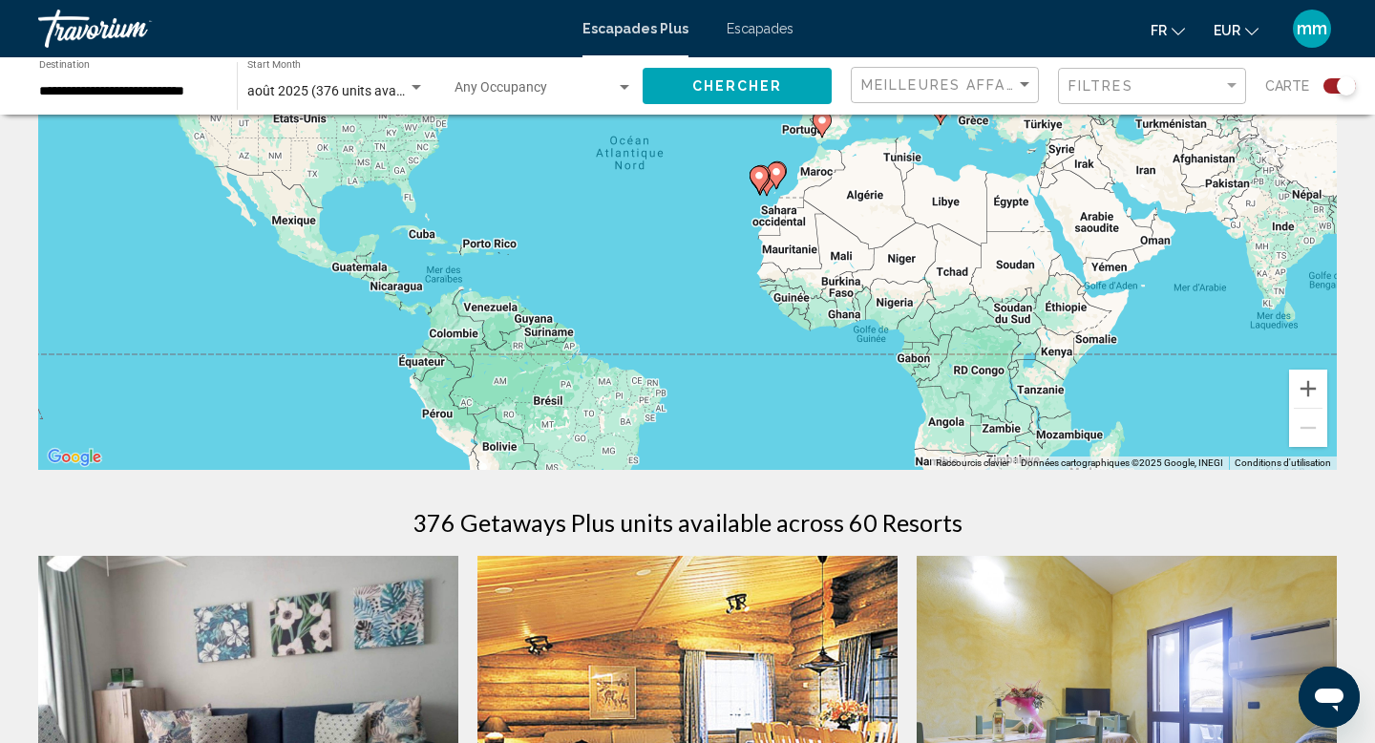
scroll to position [11, 0]
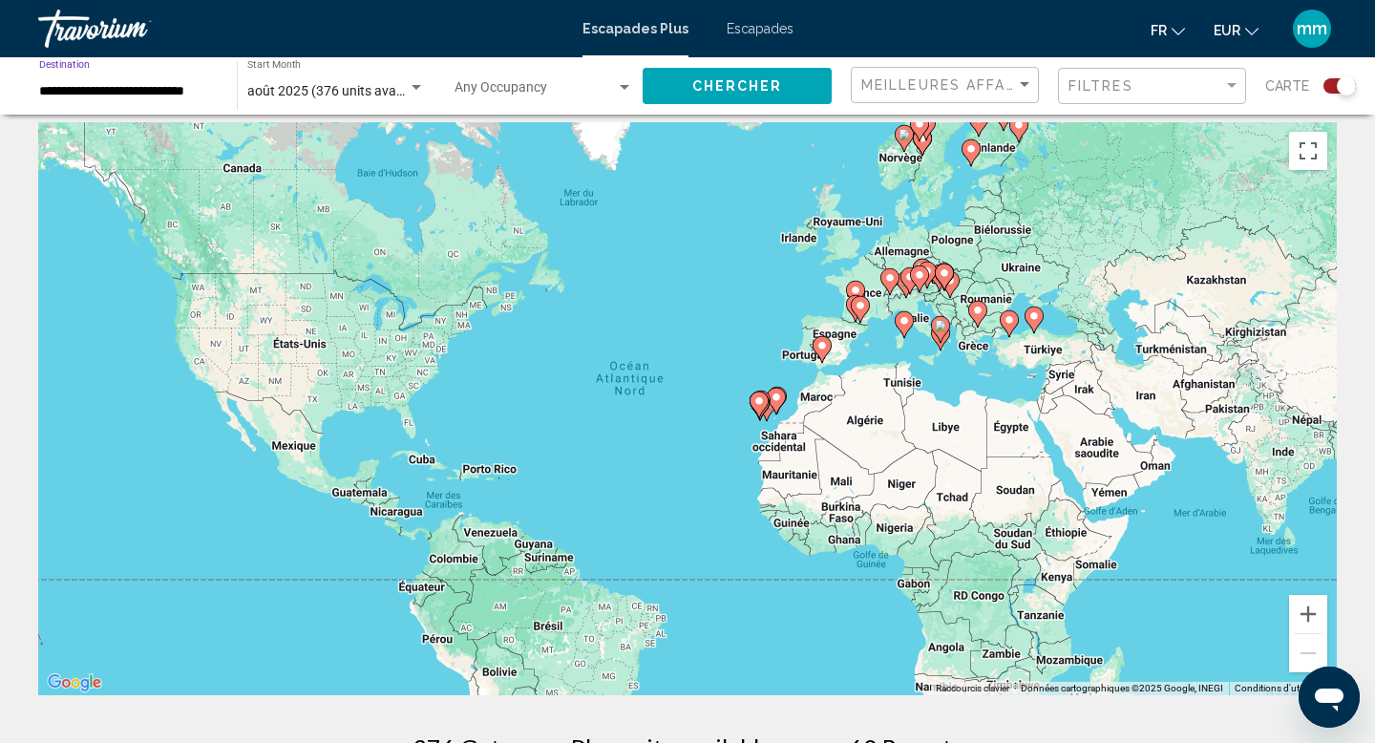
click at [97, 89] on input "**********" at bounding box center [128, 91] width 179 height 15
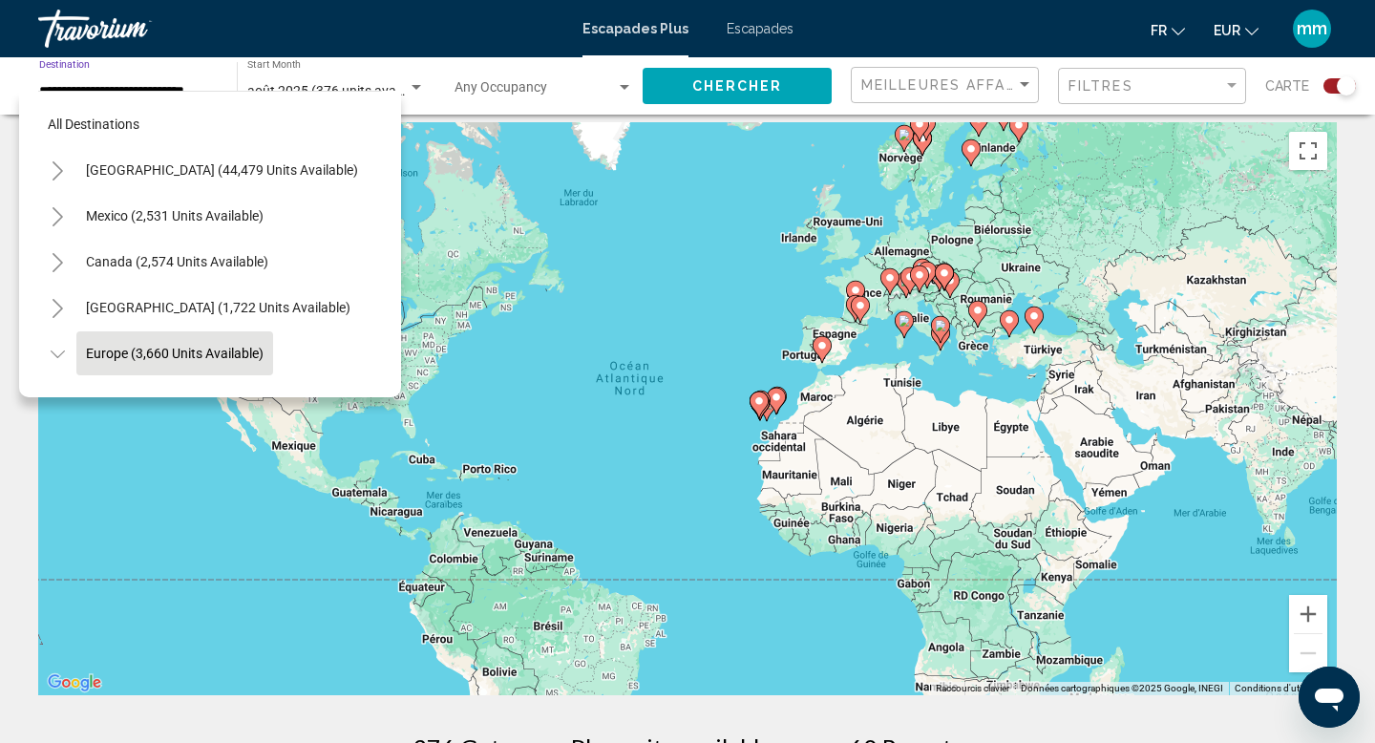
scroll to position [114, 0]
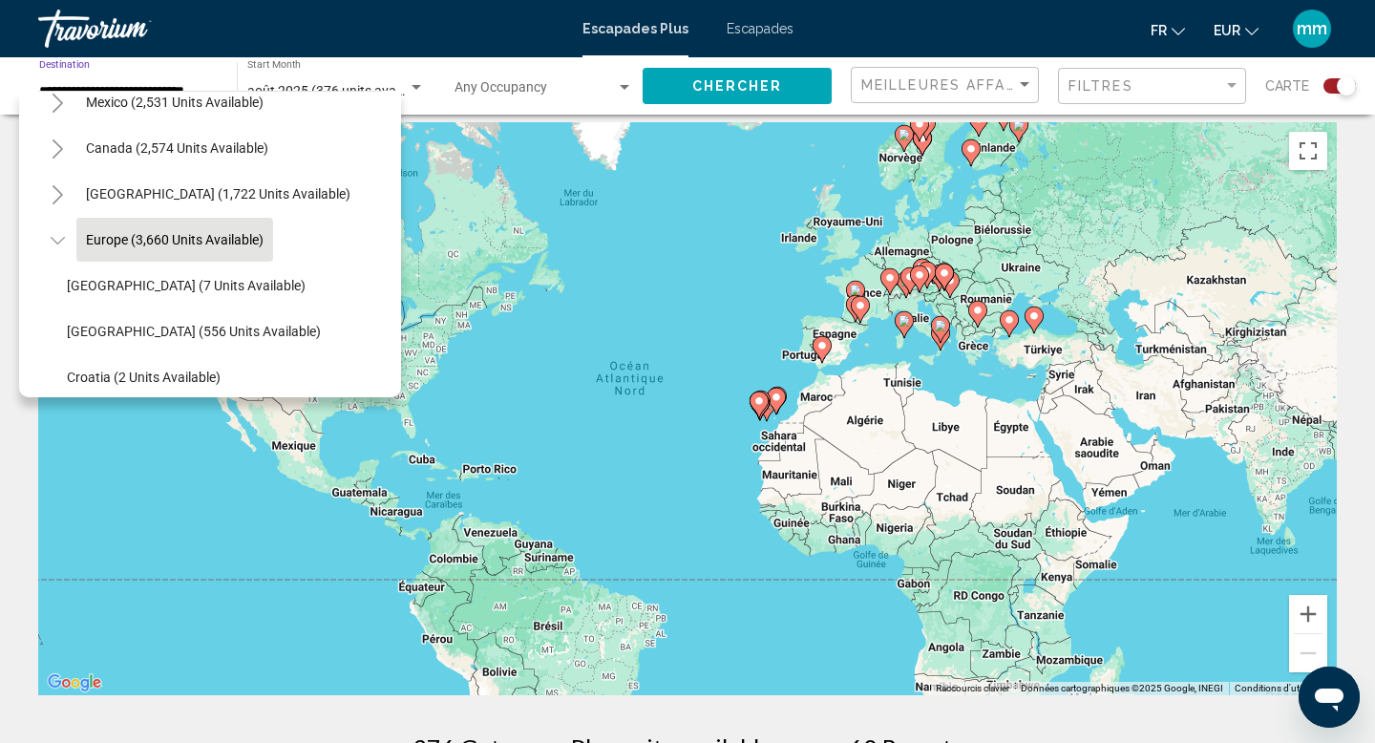
click at [59, 240] on icon "Toggle Europe (3,660 units available)" at bounding box center [58, 240] width 14 height 19
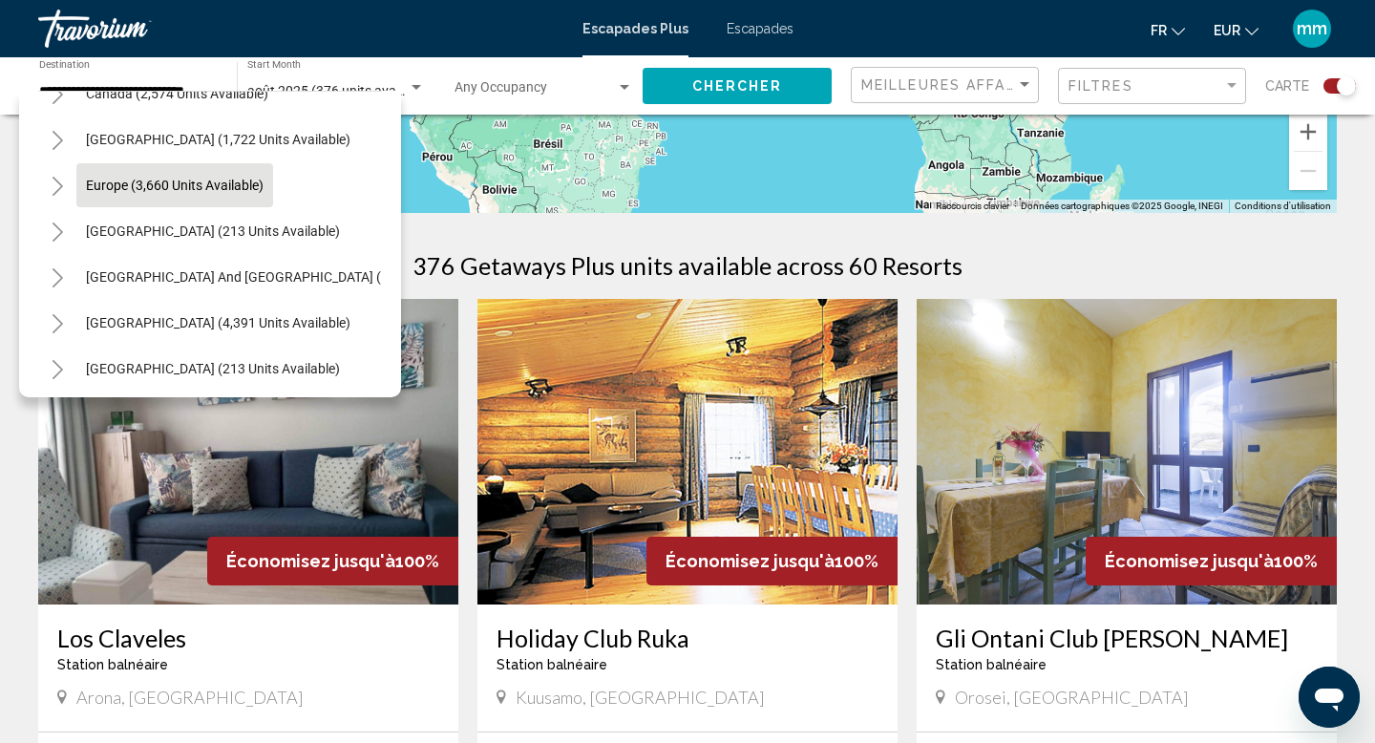
scroll to position [73, 0]
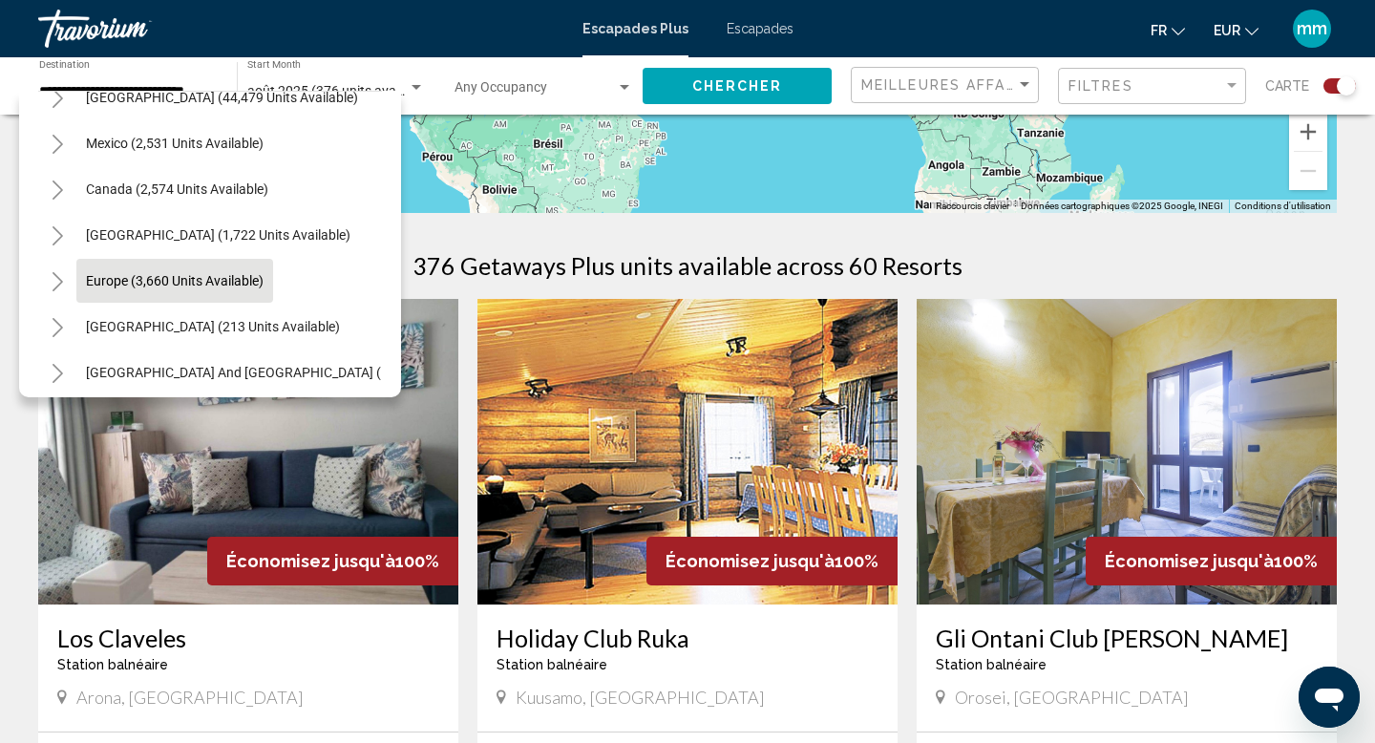
click at [60, 278] on icon "Toggle Europe (3,660 units available)" at bounding box center [58, 281] width 14 height 19
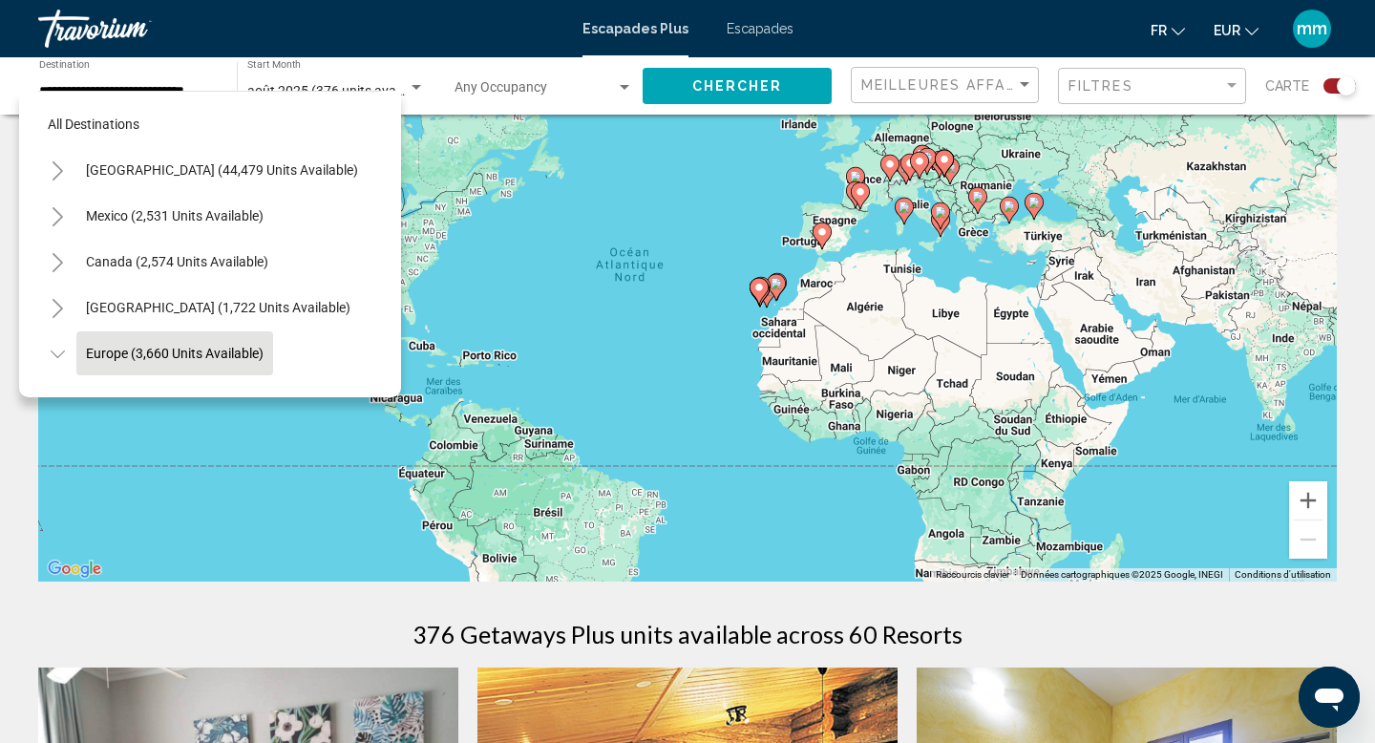
scroll to position [117, 0]
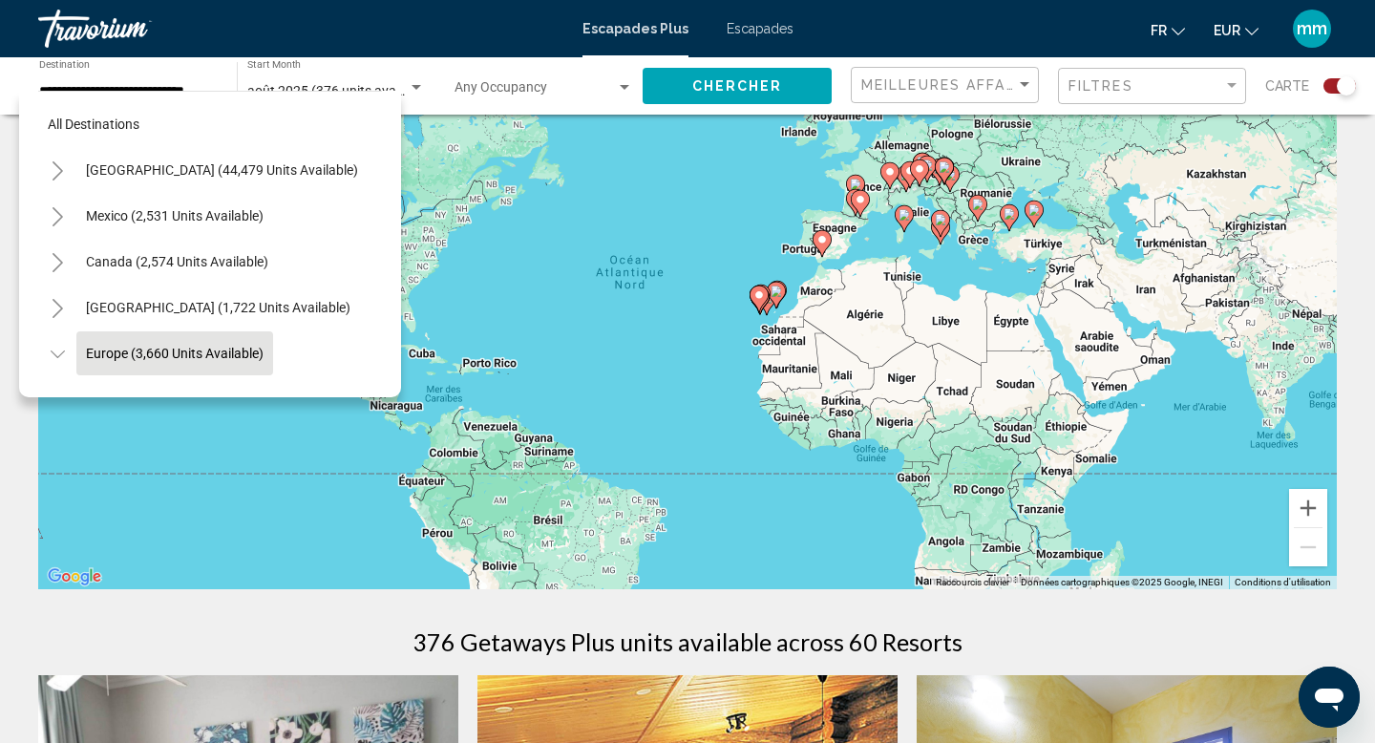
click at [757, 31] on font "Escapades" at bounding box center [759, 28] width 67 height 15
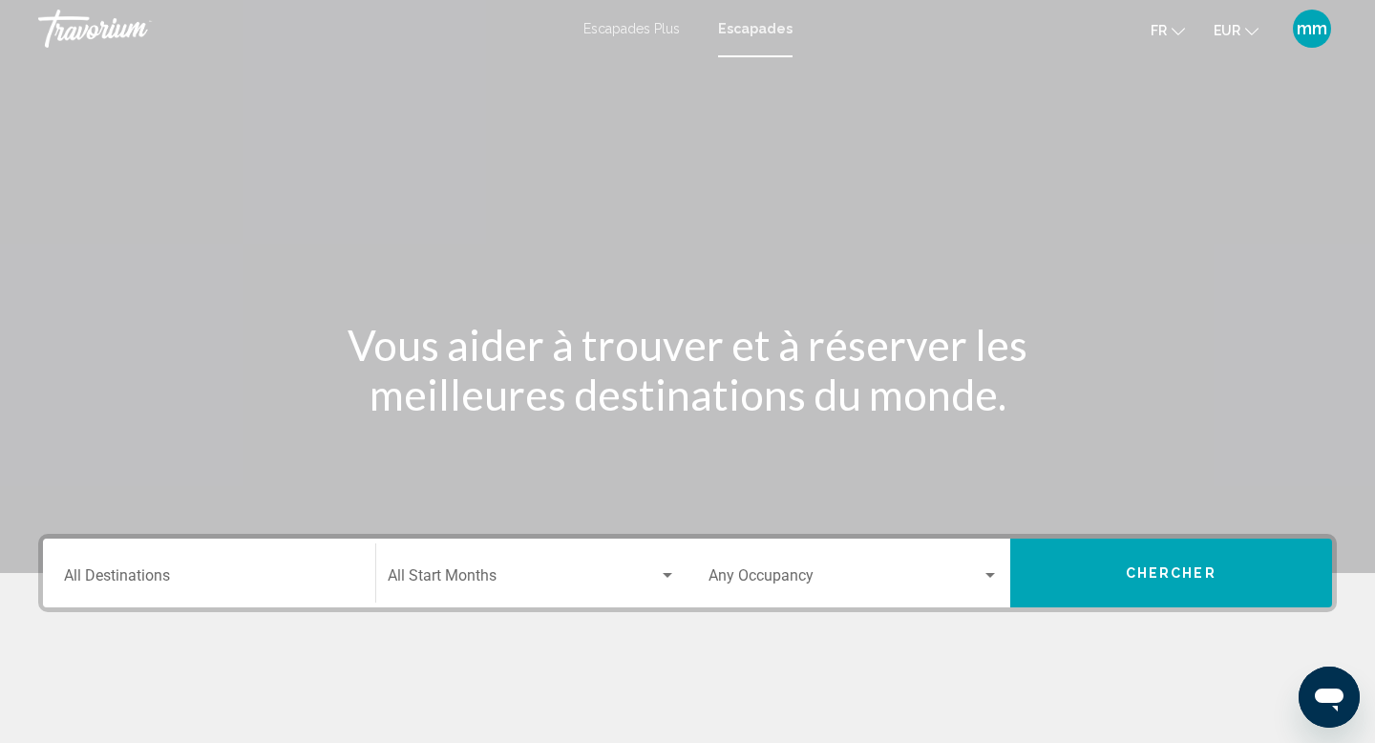
click at [149, 579] on input "Destination All Destinations" at bounding box center [209, 579] width 290 height 17
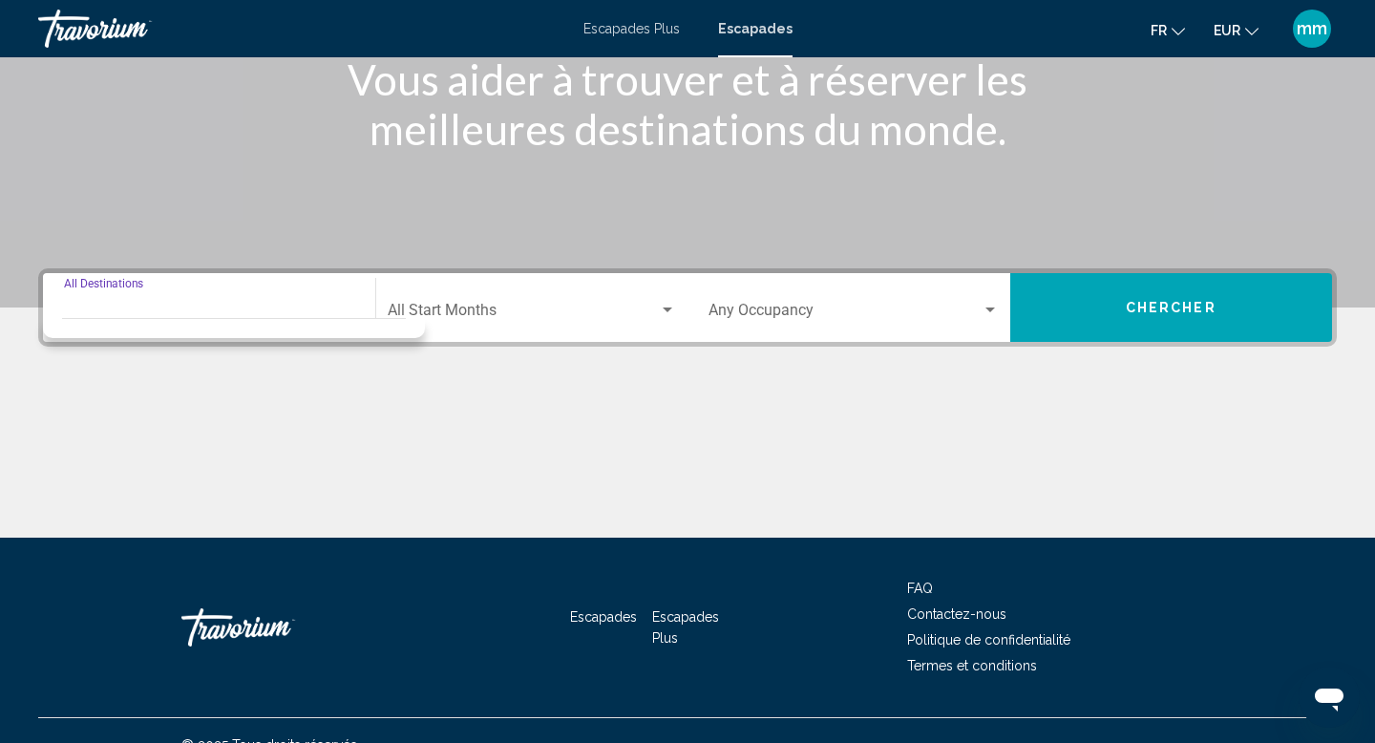
scroll to position [294, 0]
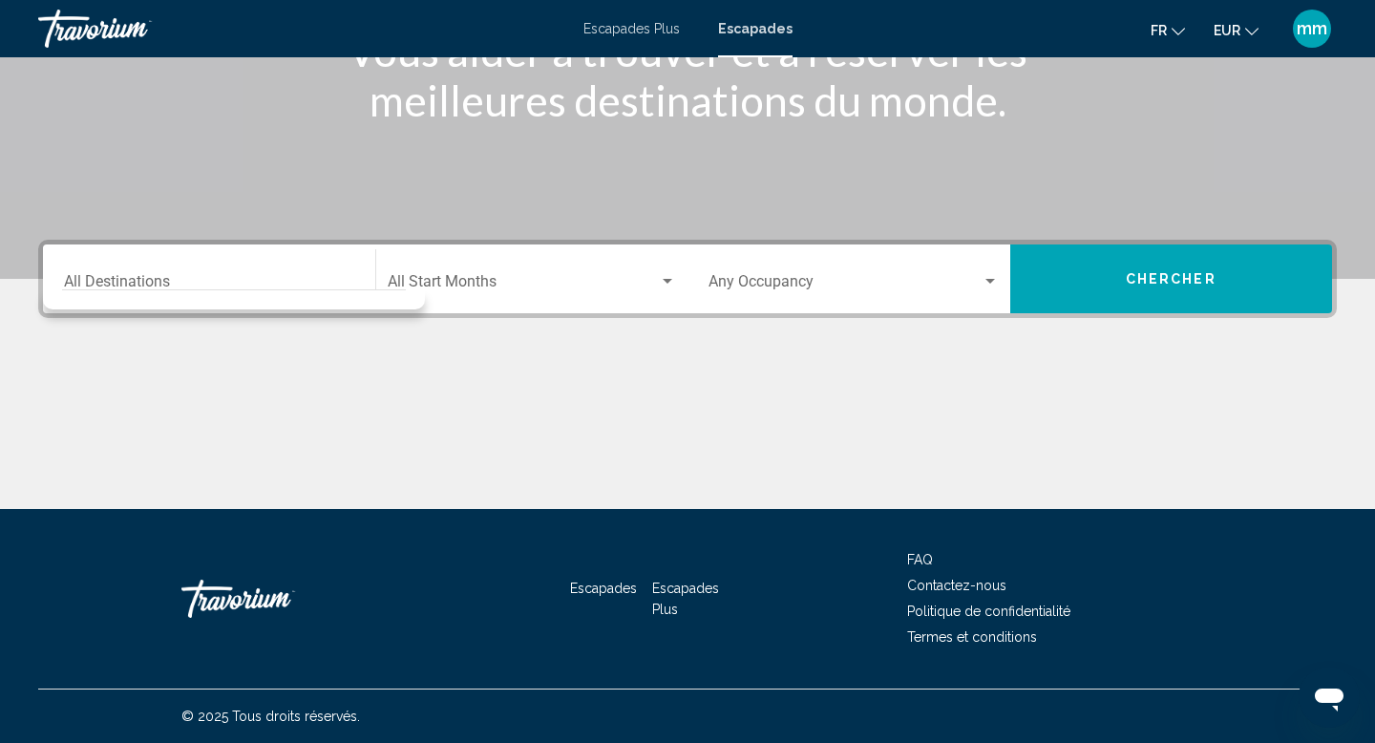
click at [157, 263] on div "Destination All Destinations" at bounding box center [209, 279] width 290 height 60
click at [155, 287] on input "Destination All Destinations" at bounding box center [209, 285] width 290 height 17
click at [218, 290] on div "Search widget" at bounding box center [234, 295] width 344 height 10
click at [215, 299] on div "Search widget" at bounding box center [234, 295] width 344 height 10
click at [206, 257] on div "Destination All Destinations" at bounding box center [209, 279] width 290 height 60
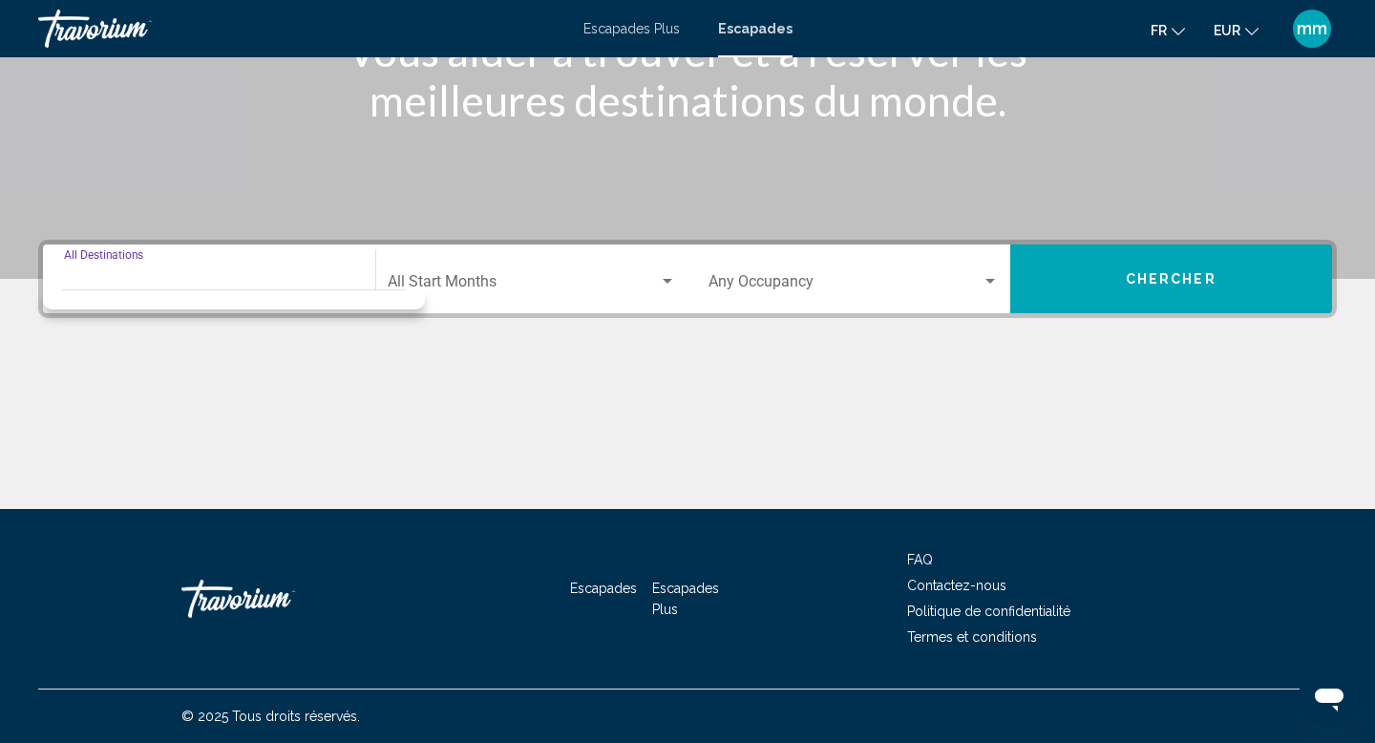
click at [206, 257] on div "Destination All Destinations" at bounding box center [209, 279] width 290 height 60
click at [206, 258] on div "Destination All Destinations" at bounding box center [209, 279] width 290 height 60
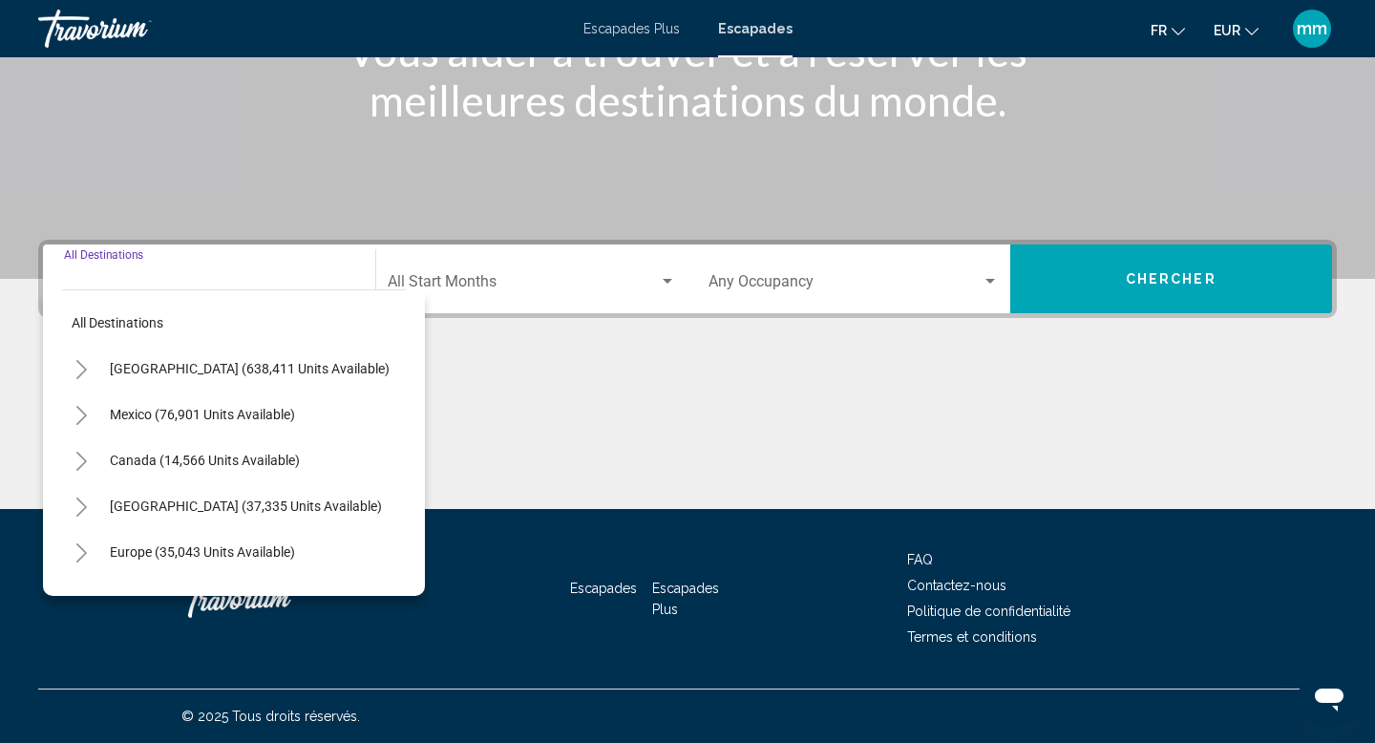
click at [206, 258] on div "Destination All Destinations" at bounding box center [209, 279] width 290 height 60
click at [136, 548] on span "Europe (35,043 units available)" at bounding box center [202, 551] width 185 height 15
type input "**********"
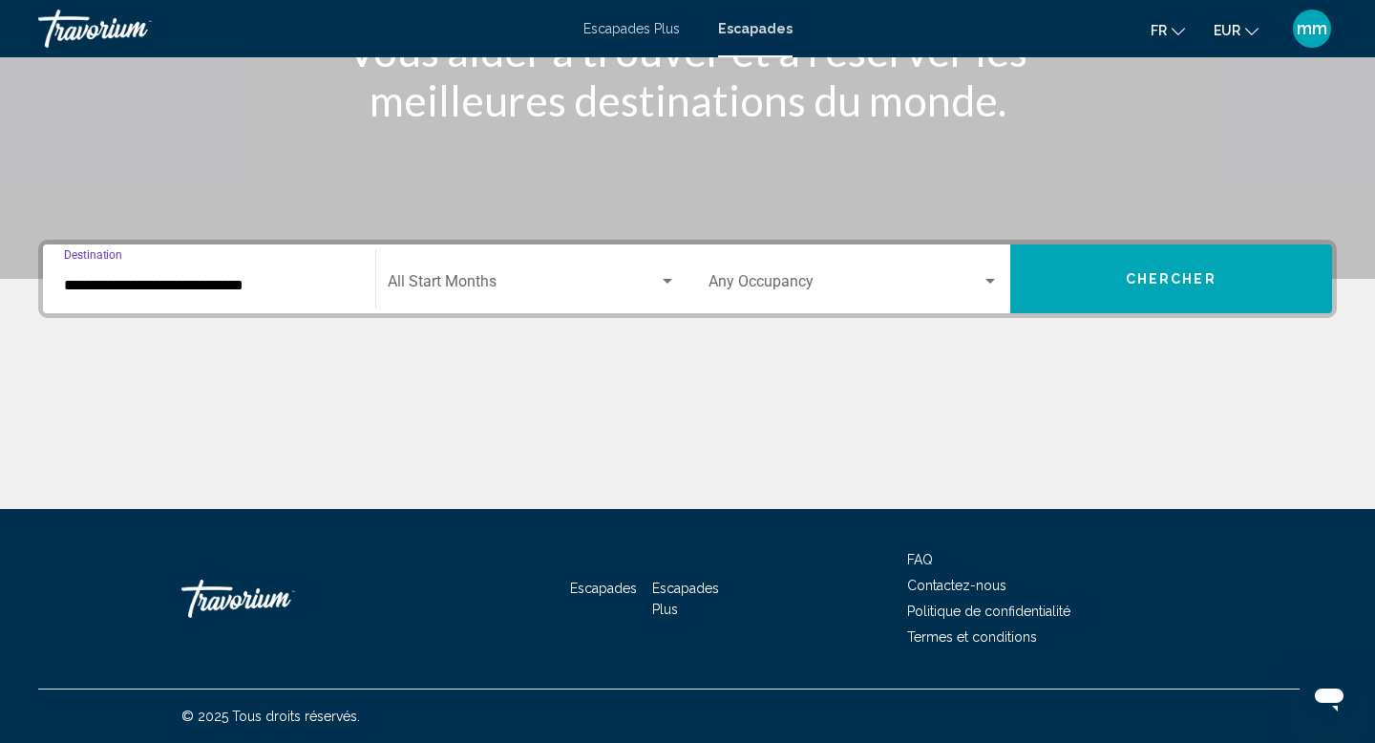
click at [500, 281] on span "Search widget" at bounding box center [524, 285] width 272 height 17
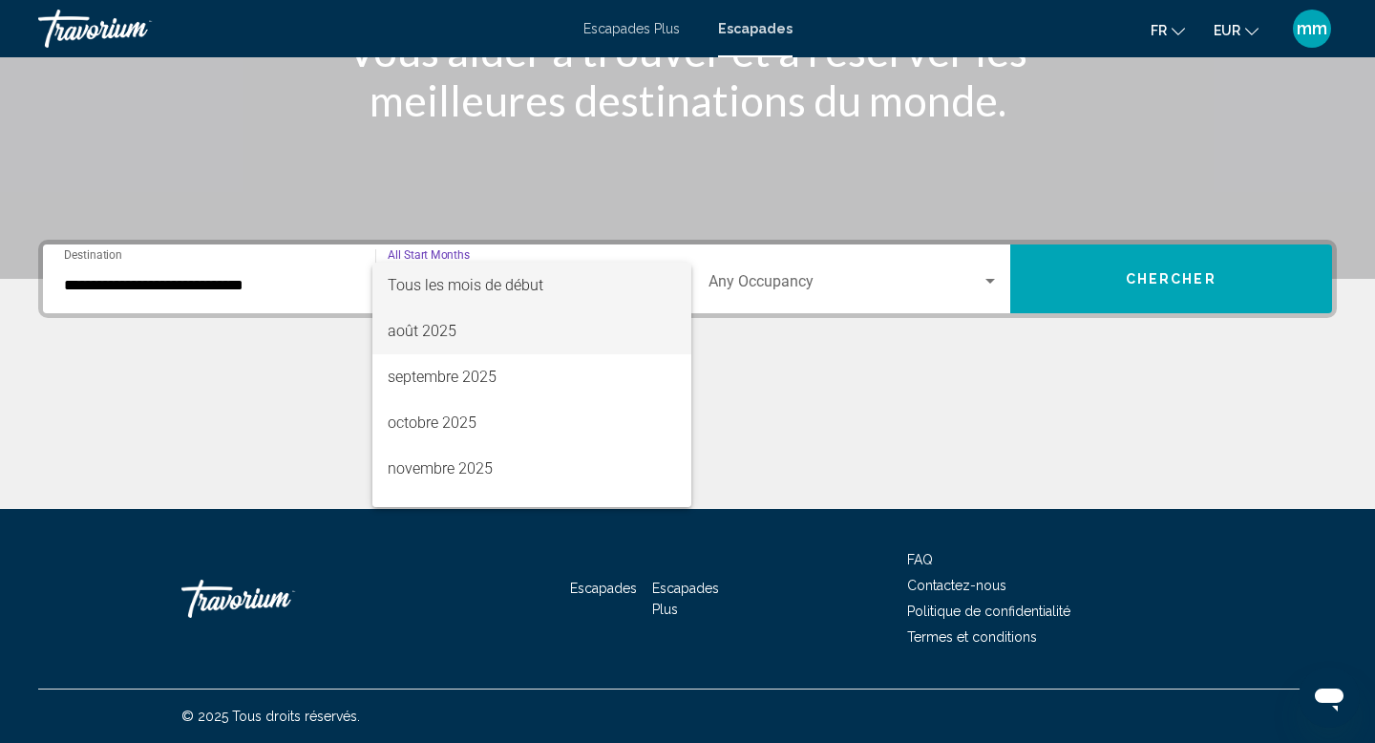
click at [456, 334] on span "août 2025" at bounding box center [532, 331] width 289 height 46
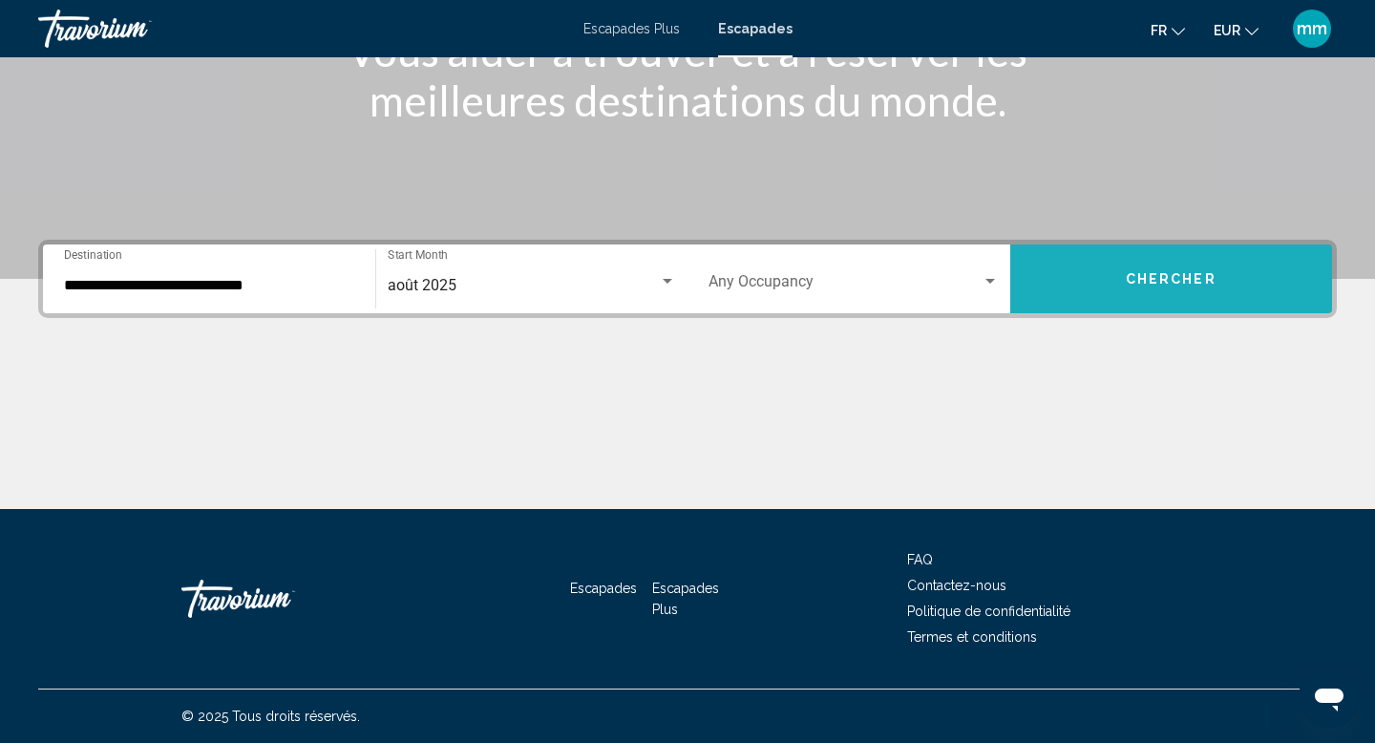
click at [1147, 281] on span "Chercher" at bounding box center [1171, 279] width 91 height 15
